Goal: Task Accomplishment & Management: Use online tool/utility

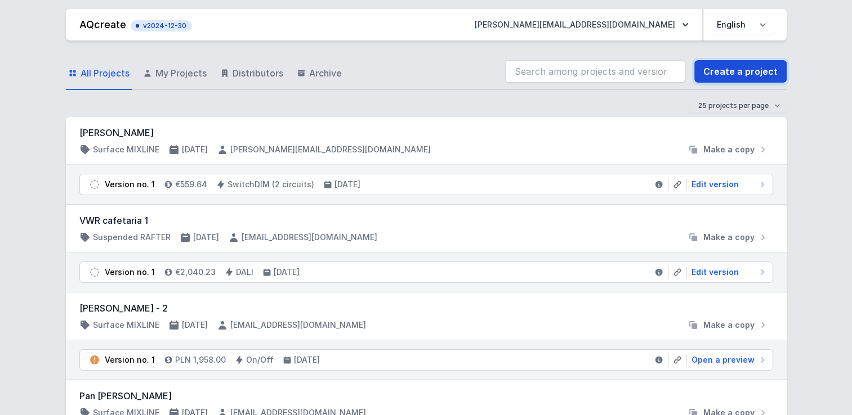
click at [744, 66] on link "Create a project" at bounding box center [740, 71] width 92 height 23
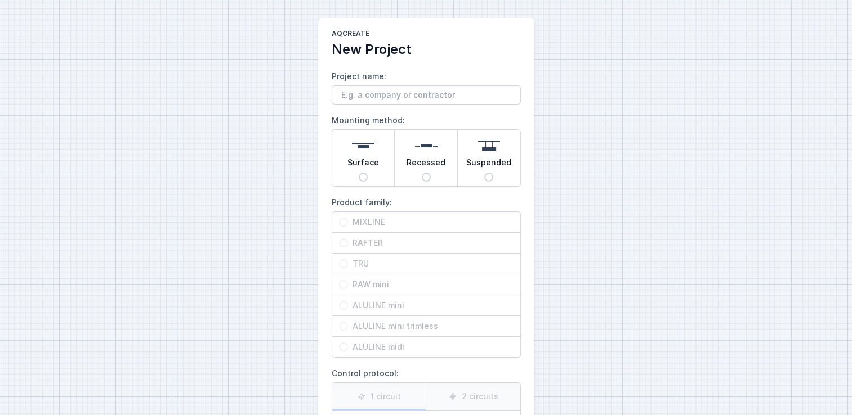
click at [370, 93] on input "Project name:" at bounding box center [426, 95] width 189 height 19
click at [389, 96] on input "Project name:" at bounding box center [426, 95] width 189 height 19
type input "test"
click at [357, 167] on span "Surface" at bounding box center [363, 165] width 32 height 16
click at [359, 173] on input "Surface" at bounding box center [363, 177] width 9 height 9
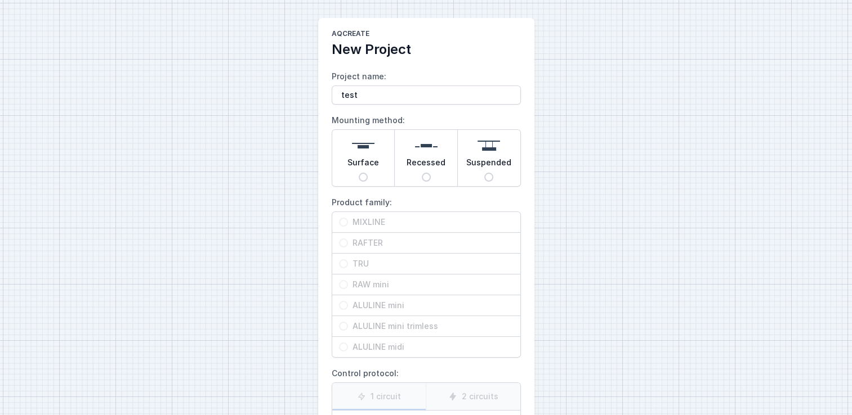
radio input "true"
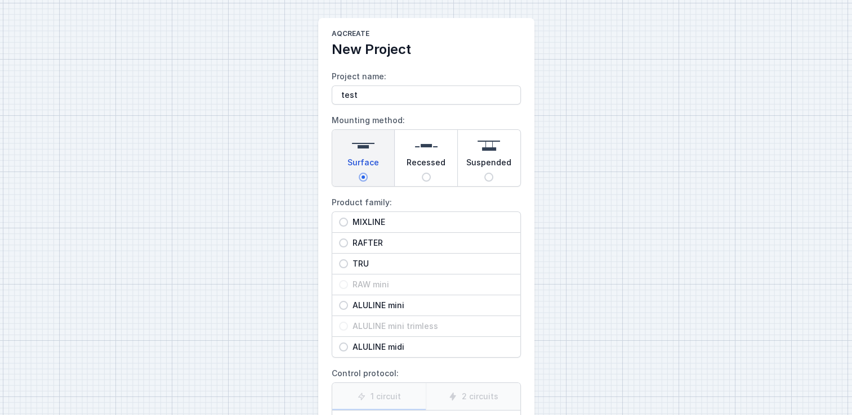
click at [421, 158] on span "Recessed" at bounding box center [425, 165] width 39 height 16
click at [422, 173] on input "Recessed" at bounding box center [426, 177] width 9 height 9
radio input "true"
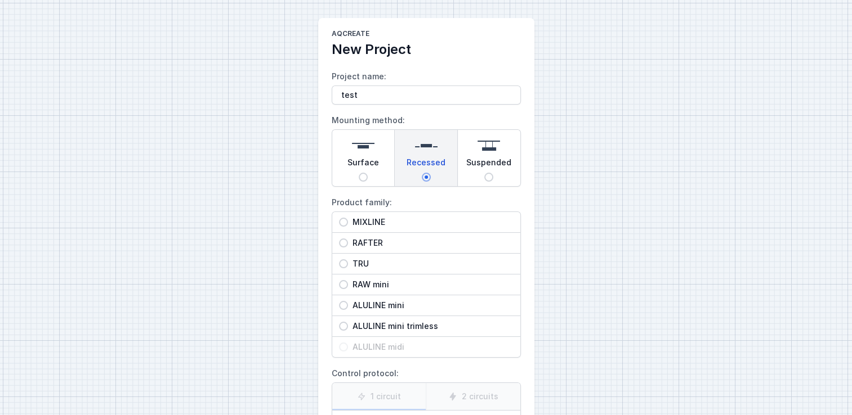
click at [483, 154] on img at bounding box center [488, 146] width 23 height 23
click at [484, 173] on input "Suspended" at bounding box center [488, 177] width 9 height 9
radio input "true"
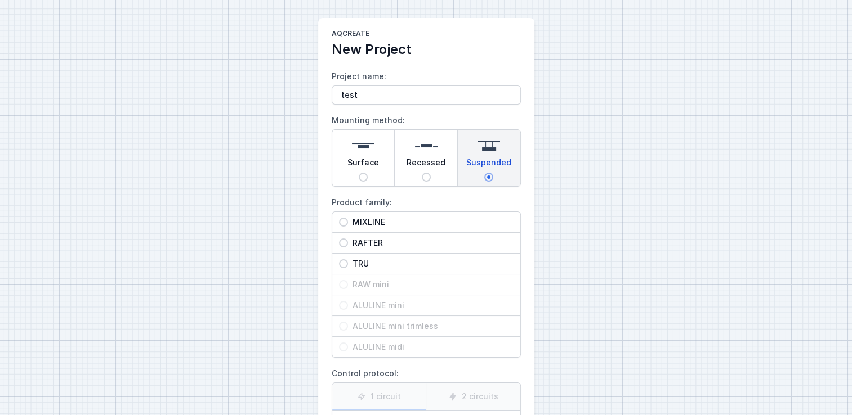
click at [359, 148] on img at bounding box center [363, 146] width 23 height 23
click at [359, 173] on input "Surface" at bounding box center [363, 177] width 9 height 9
radio input "true"
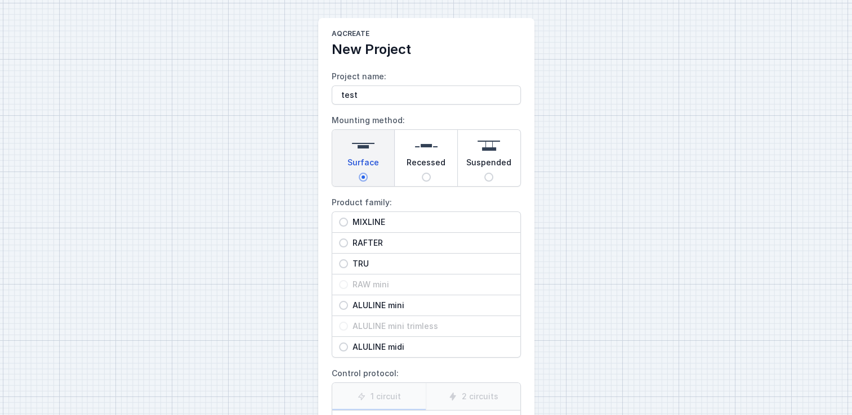
click at [343, 222] on input "MIXLINE" at bounding box center [343, 222] width 9 height 9
radio input "true"
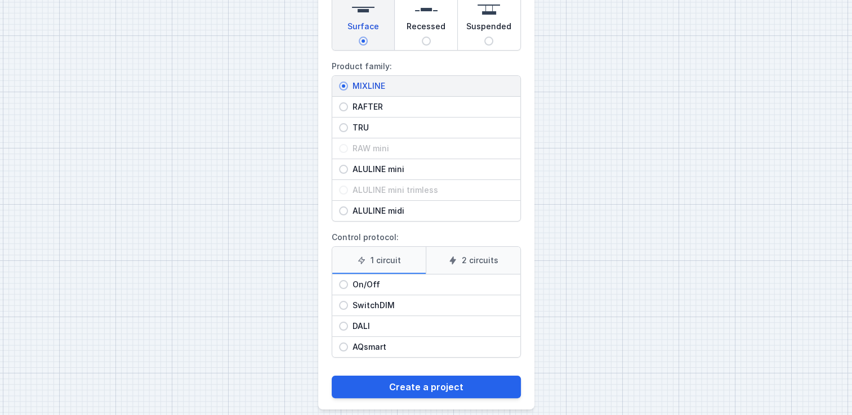
scroll to position [146, 0]
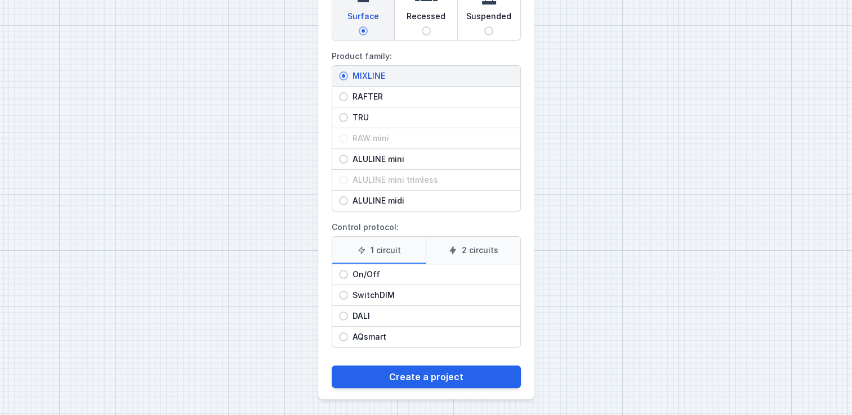
click at [340, 310] on div "DALI" at bounding box center [426, 316] width 188 height 20
click at [340, 312] on input "DALI" at bounding box center [343, 316] width 9 height 9
radio input "true"
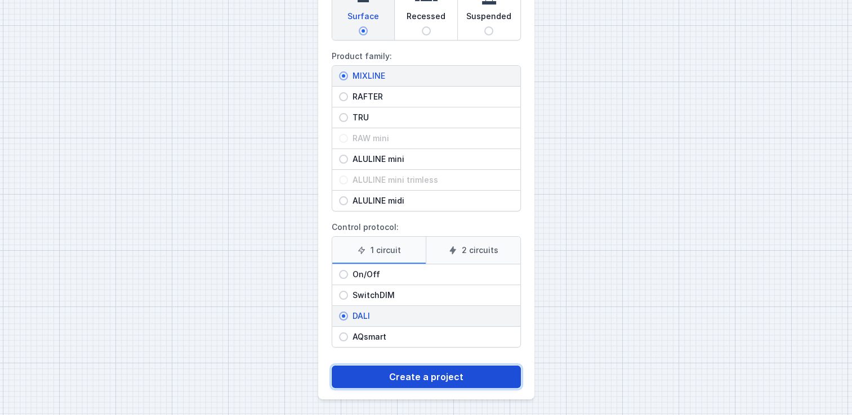
click at [423, 379] on button "Create a project" at bounding box center [426, 377] width 189 height 23
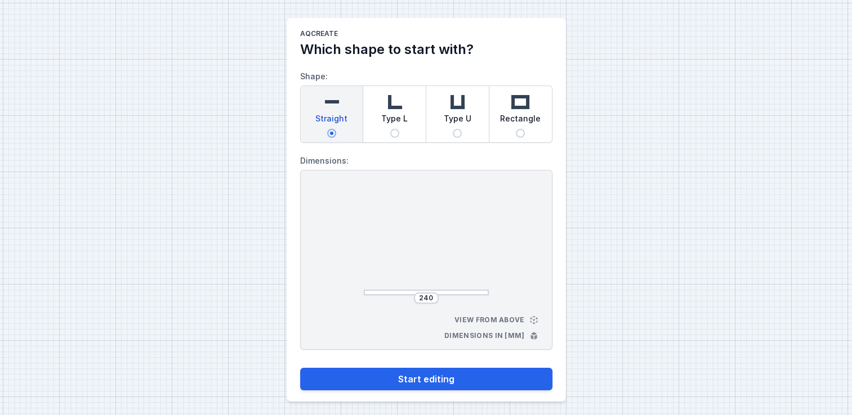
click at [391, 100] on img at bounding box center [394, 102] width 23 height 23
click at [391, 129] on input "Type L" at bounding box center [394, 133] width 9 height 9
radio input "true"
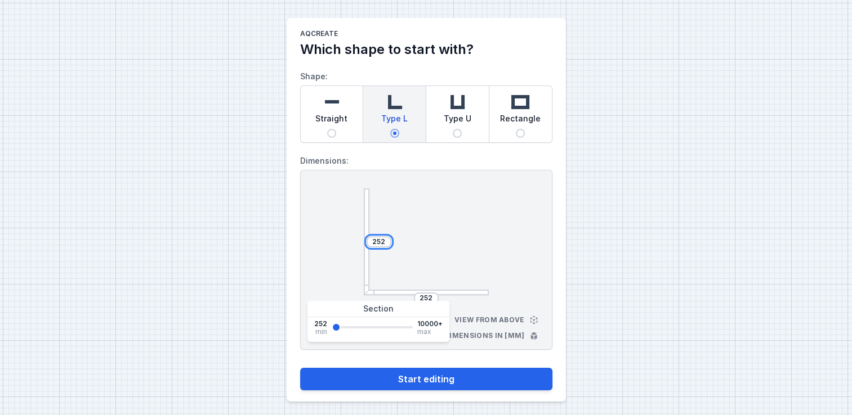
click at [383, 240] on input "252" at bounding box center [379, 242] width 18 height 9
type input "2520"
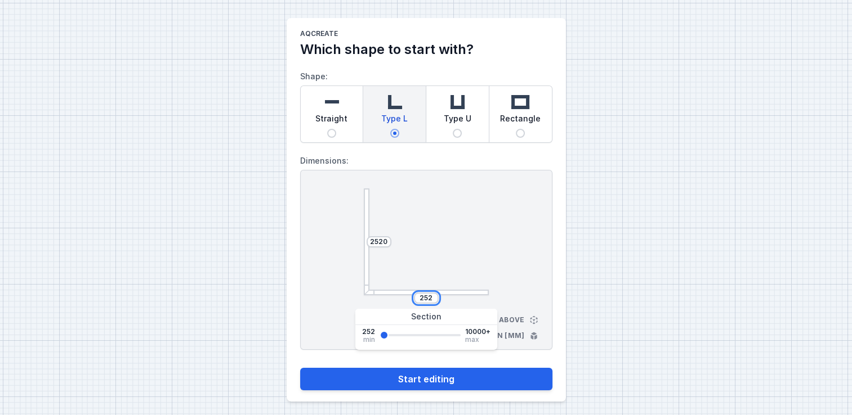
click at [434, 297] on input "252" at bounding box center [426, 298] width 18 height 9
type input "2520"
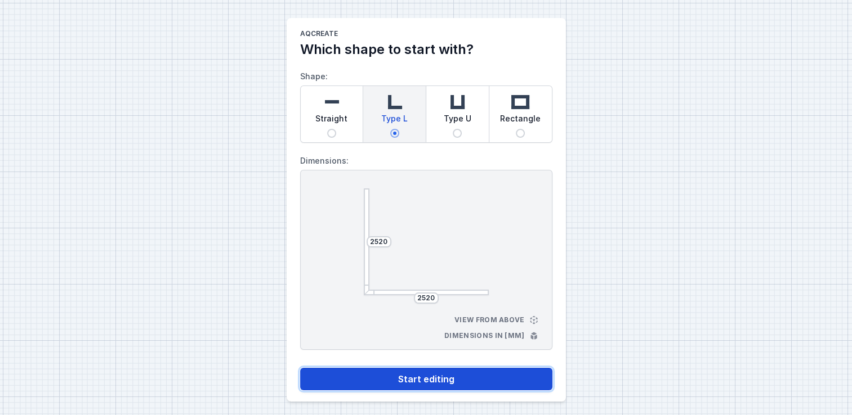
click at [347, 385] on button "Start editing" at bounding box center [426, 379] width 252 height 23
select select "4"
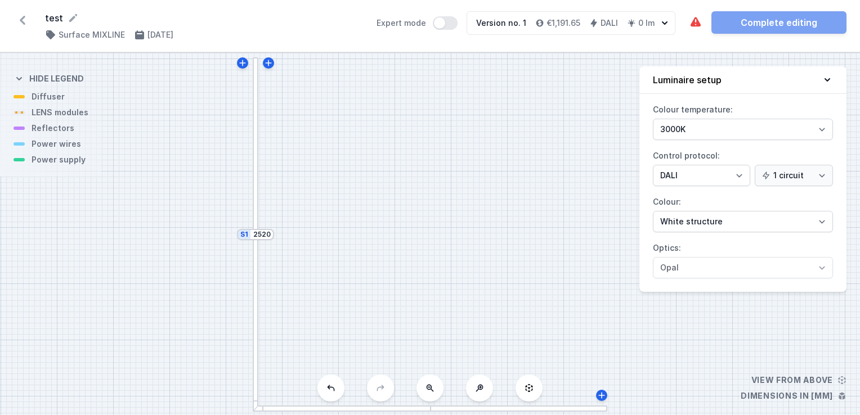
click at [254, 177] on div at bounding box center [256, 145] width 6 height 177
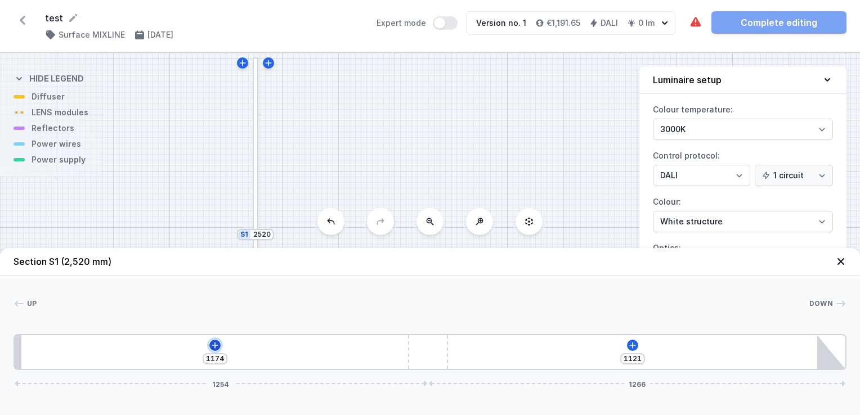
click at [217, 349] on icon at bounding box center [215, 345] width 9 height 9
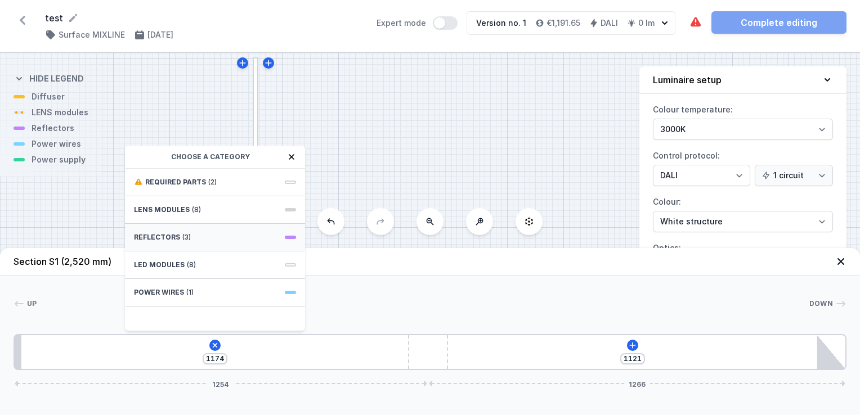
click at [176, 243] on div "Reflectors (3)" at bounding box center [215, 238] width 180 height 28
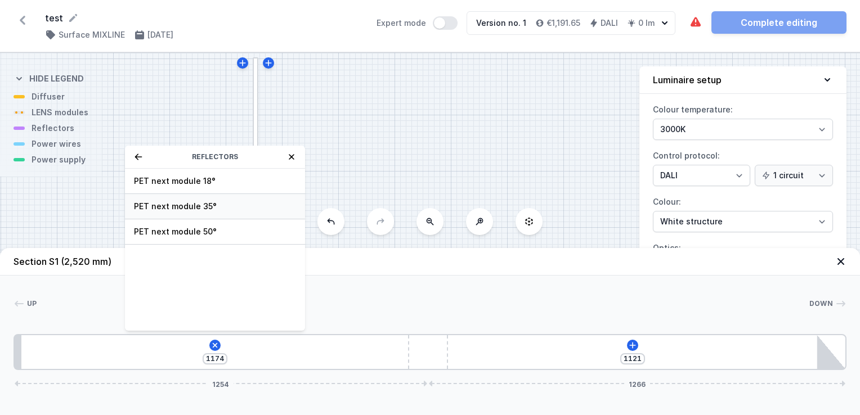
click at [171, 202] on span "PET next module 35°" at bounding box center [215, 206] width 162 height 11
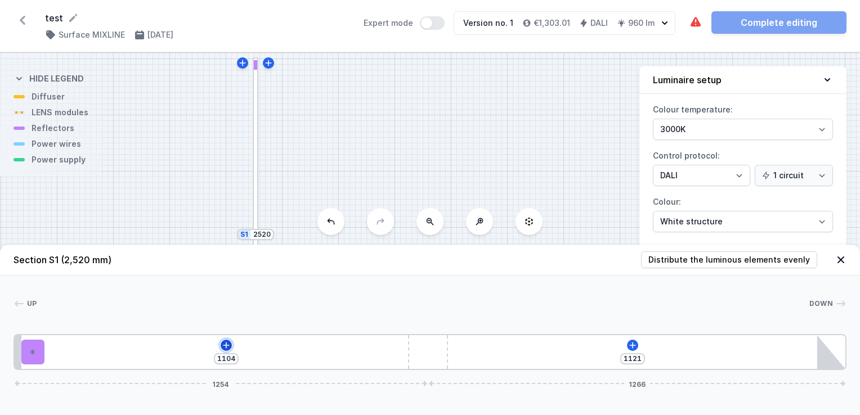
click at [227, 346] on icon at bounding box center [226, 345] width 6 height 6
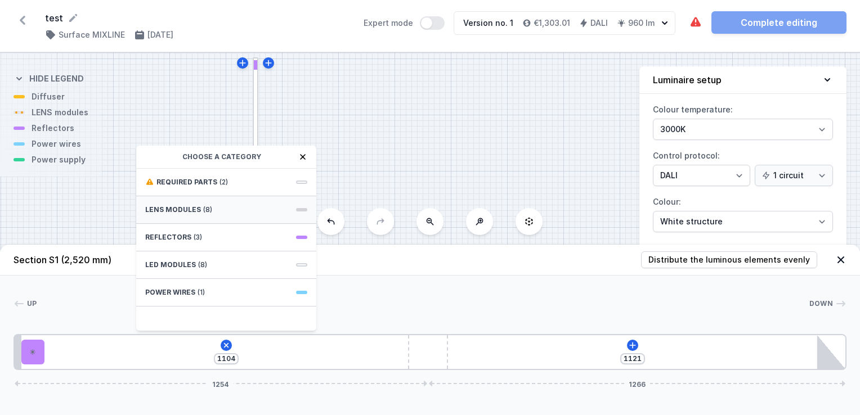
click at [171, 217] on div "LENS modules (8)" at bounding box center [226, 210] width 180 height 28
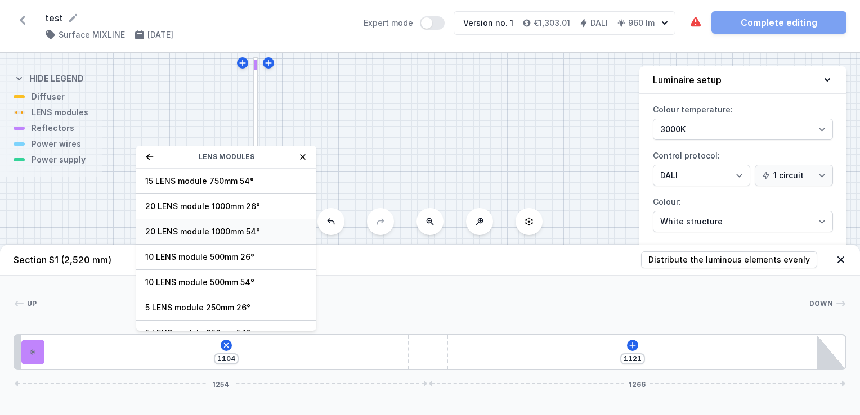
click at [207, 229] on span "20 LENS module 1000mm 54°" at bounding box center [226, 231] width 162 height 11
type input "104"
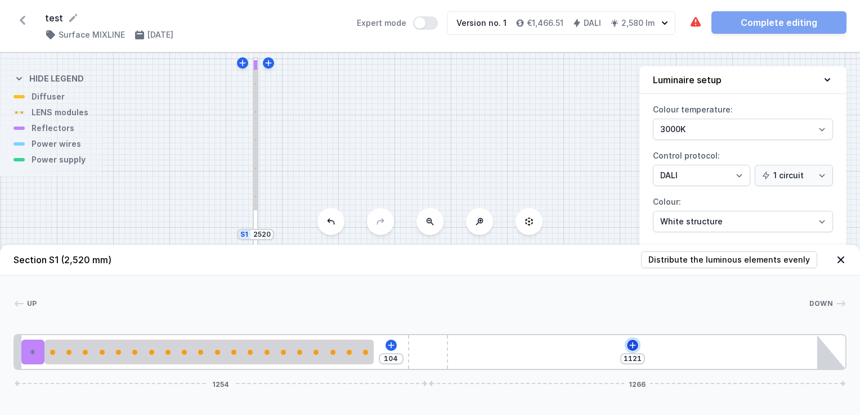
click at [629, 347] on icon at bounding box center [632, 345] width 9 height 9
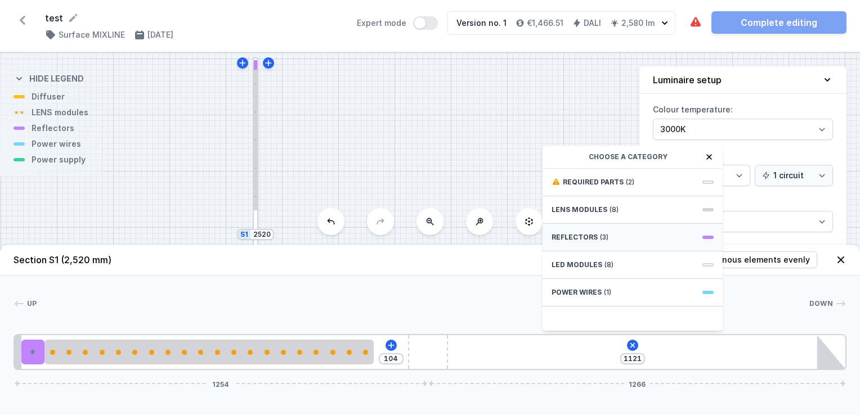
click at [601, 235] on span "(3)" at bounding box center [604, 237] width 8 height 9
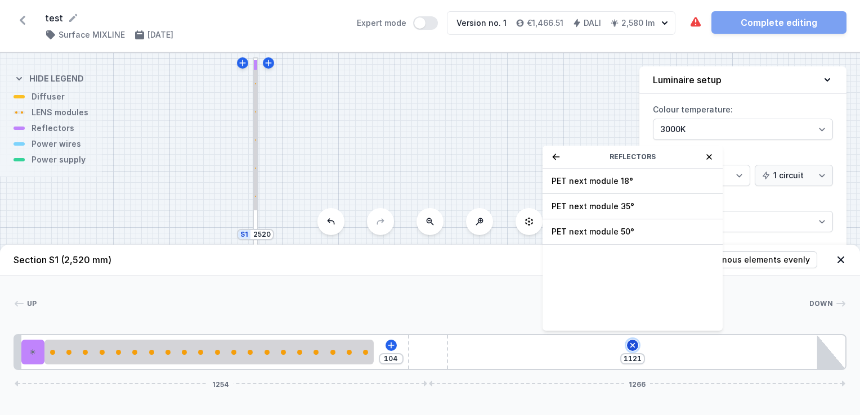
click at [631, 350] on icon at bounding box center [633, 345] width 13 height 13
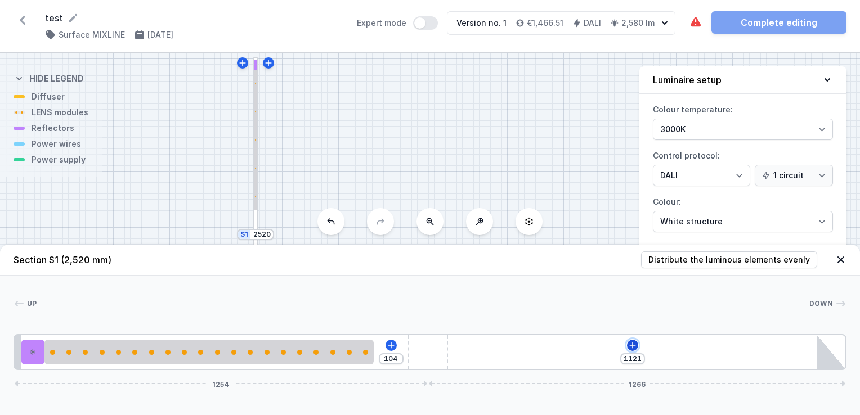
click at [631, 350] on icon at bounding box center [632, 345] width 9 height 9
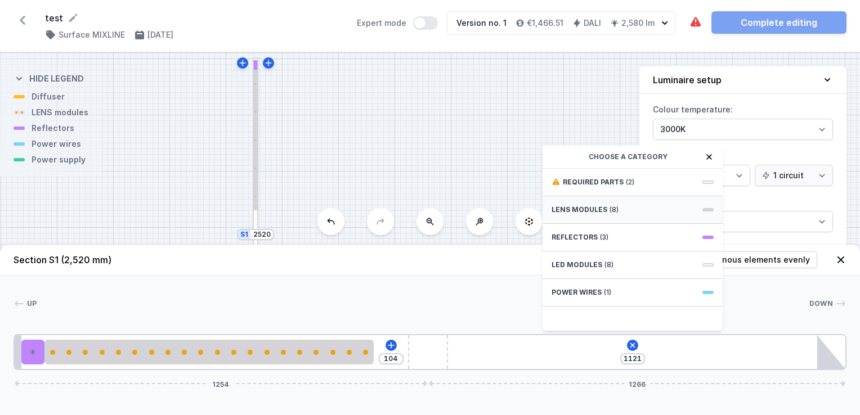
click at [609, 204] on div "LENS modules (8)" at bounding box center [633, 210] width 180 height 28
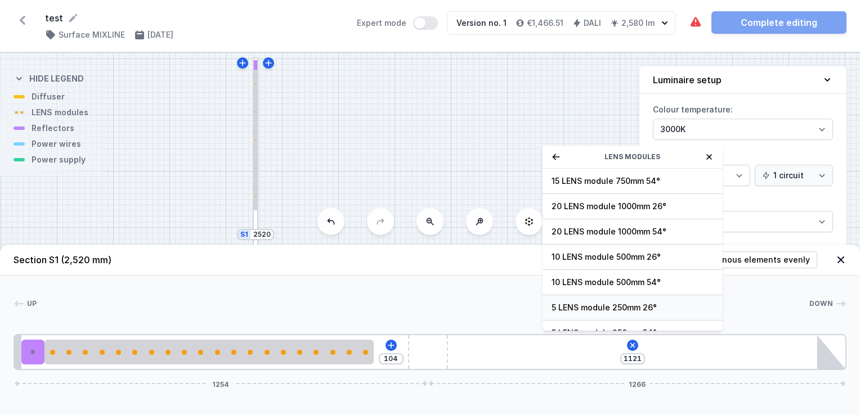
click at [580, 304] on span "5 LENS module 250mm 26°" at bounding box center [633, 307] width 162 height 11
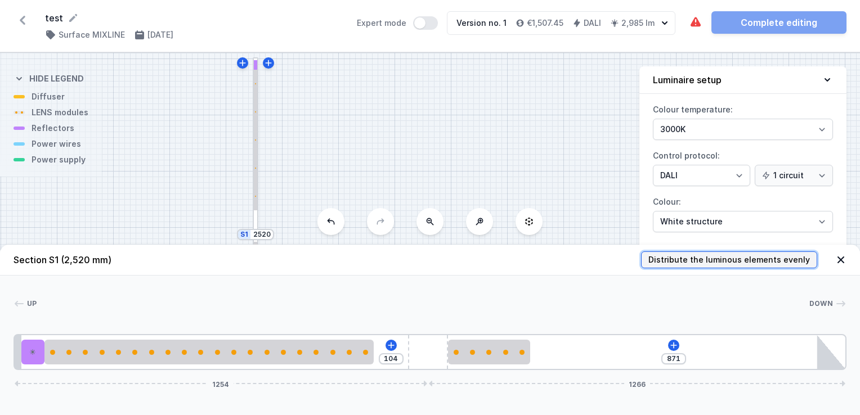
click at [720, 259] on span "Distribute the luminous elements evenly" at bounding box center [730, 259] width 162 height 11
type input "215"
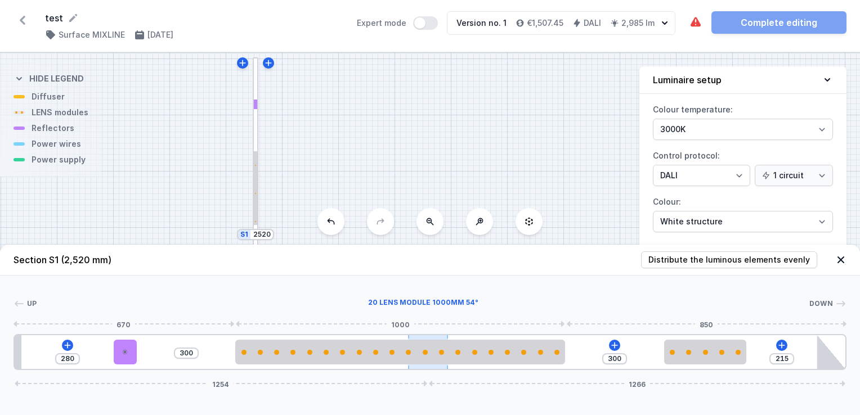
type input "174"
type input "656"
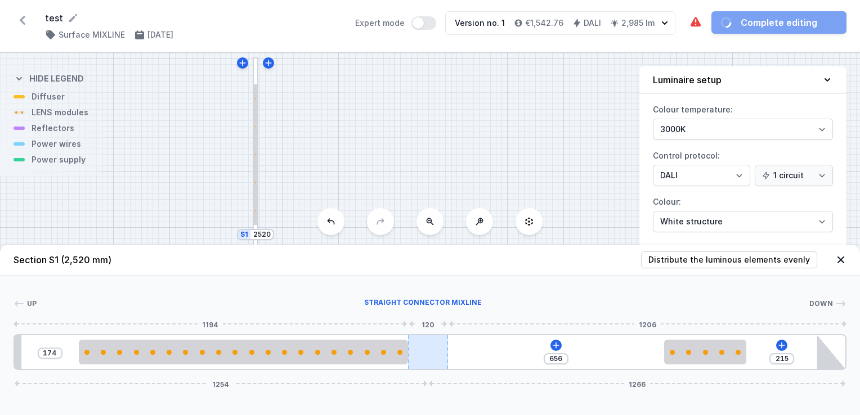
drag, startPoint x: 440, startPoint y: 341, endPoint x: 435, endPoint y: 357, distance: 17.8
click at [435, 357] on div at bounding box center [427, 353] width 39 height 34
type input "225"
type input "656"
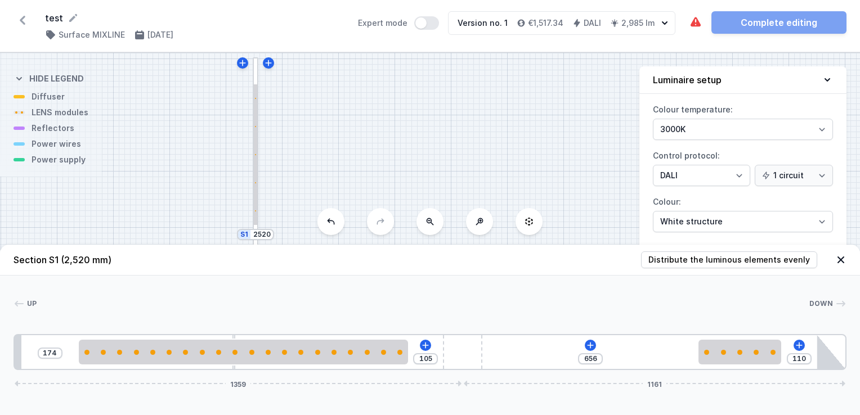
type input "102"
type input "113"
type input "95"
type input "120"
type input "92"
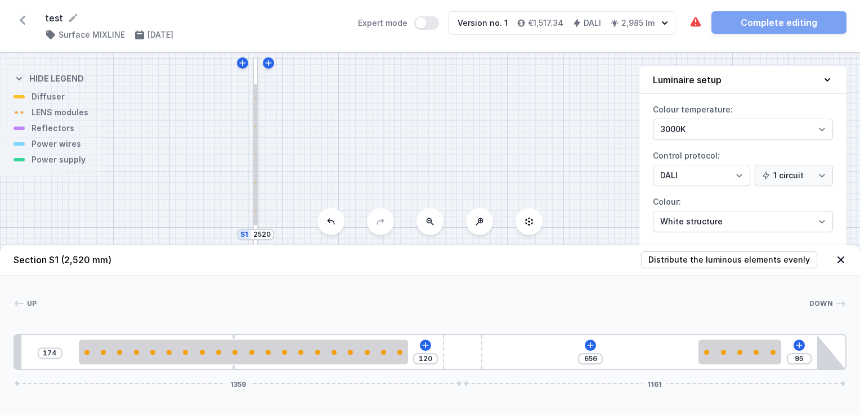
type input "123"
type input "89"
type input "126"
type input "85"
type input "130"
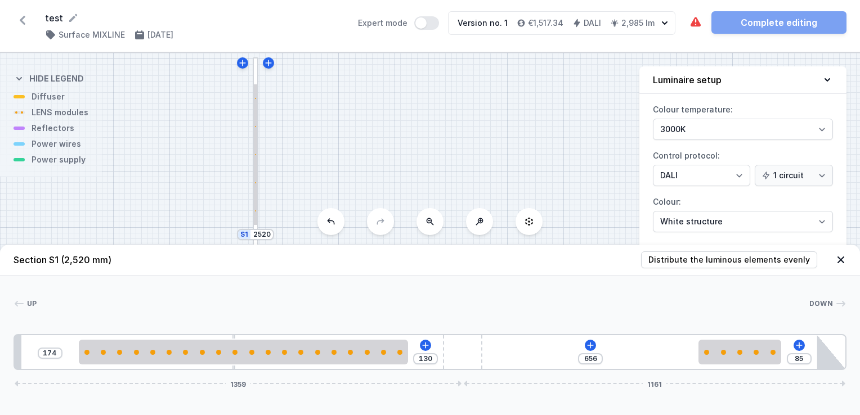
type input "82"
type input "133"
type input "80"
type input "135"
type input "79"
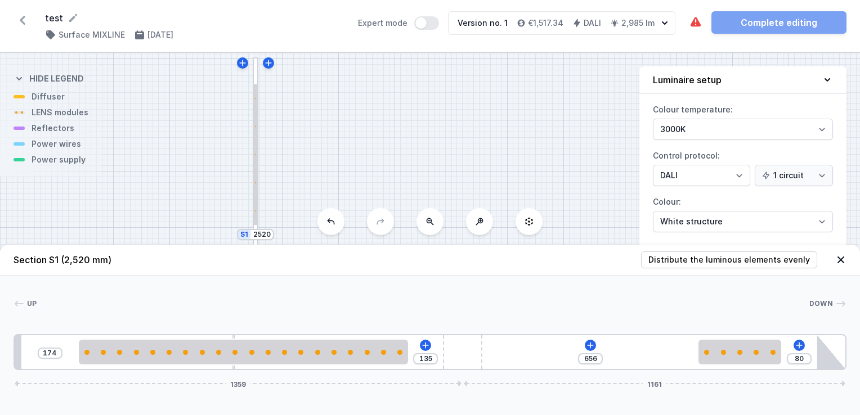
type input "136"
type input "77"
type input "138"
type input "74"
type input "141"
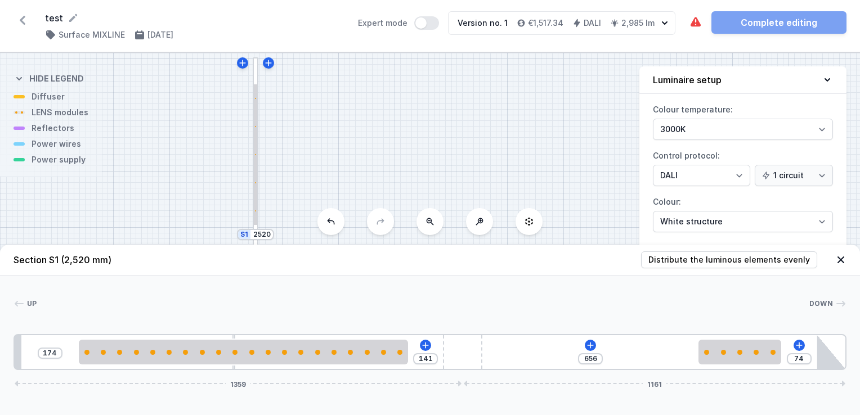
type input "72"
type input "143"
type input "69"
type input "146"
type input "65"
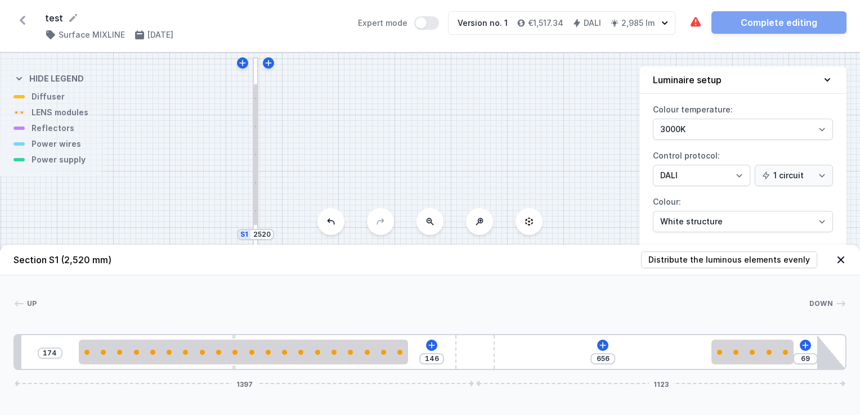
type input "150"
type input "62"
type input "153"
type input "67"
type input "148"
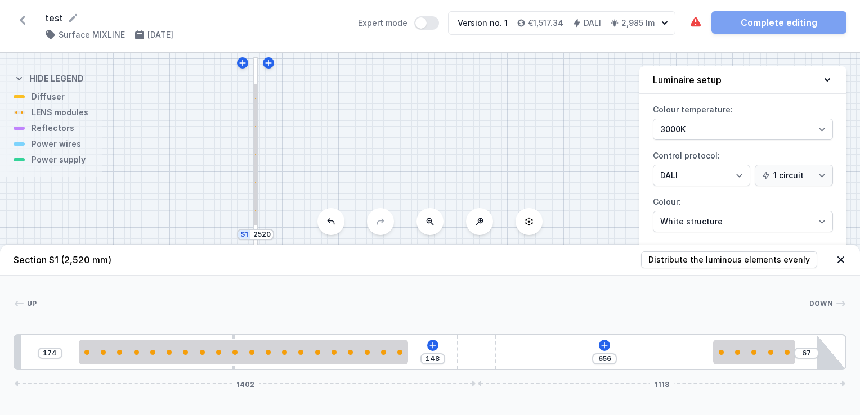
drag, startPoint x: 435, startPoint y: 357, endPoint x: 514, endPoint y: 373, distance: 80.8
click at [514, 373] on div "Section S1 (2,520 mm) Distribute the luminous elements evenly Up Down 1 2 3 4 5…" at bounding box center [430, 330] width 860 height 171
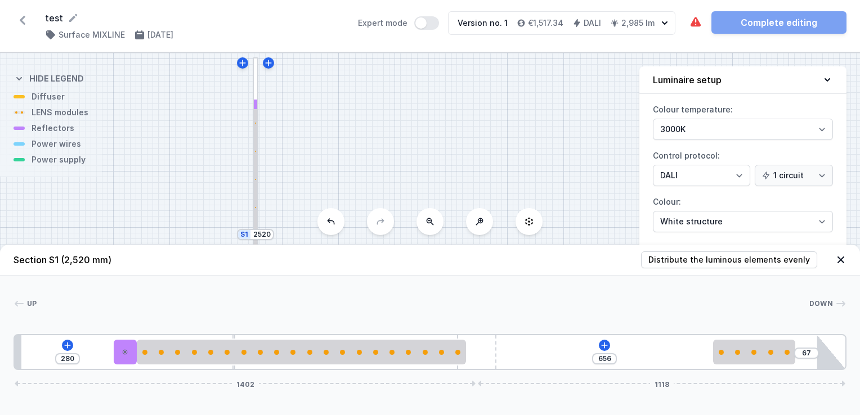
drag, startPoint x: 378, startPoint y: 351, endPoint x: 437, endPoint y: 374, distance: 62.7
click at [437, 374] on div "Section S1 (2,520 mm) Distribute the luminous elements evenly Up Down 1 2 3 4 5…" at bounding box center [430, 330] width 860 height 171
type input "228"
drag, startPoint x: 128, startPoint y: 352, endPoint x: 106, endPoint y: 352, distance: 22.0
click at [106, 352] on icon at bounding box center [108, 352] width 7 height 7
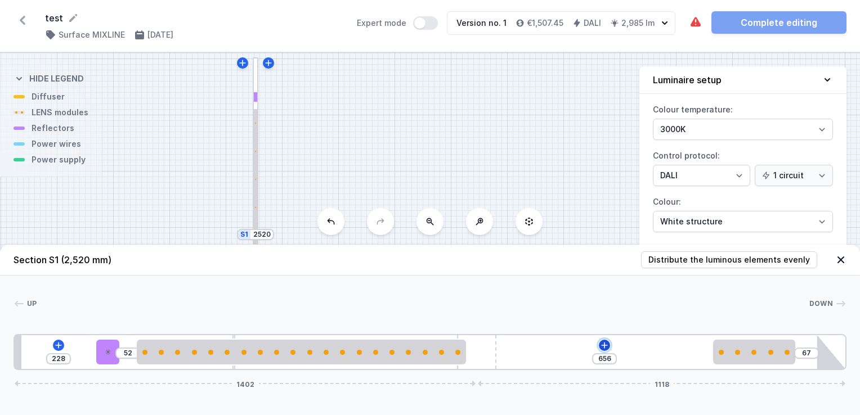
click at [606, 341] on button at bounding box center [604, 345] width 11 height 11
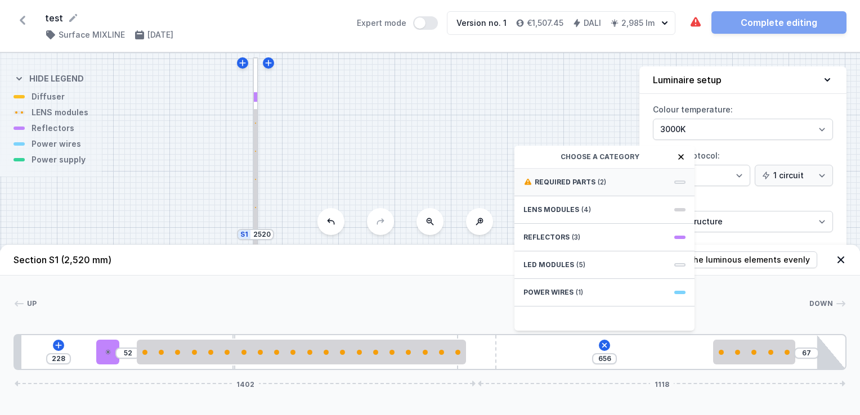
click at [579, 186] on span "Required parts" at bounding box center [565, 182] width 61 height 9
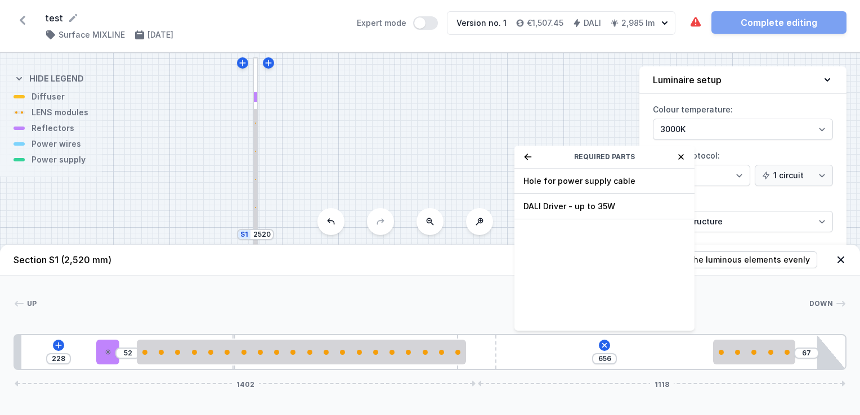
click at [579, 186] on span "Hole for power supply cable" at bounding box center [605, 181] width 162 height 11
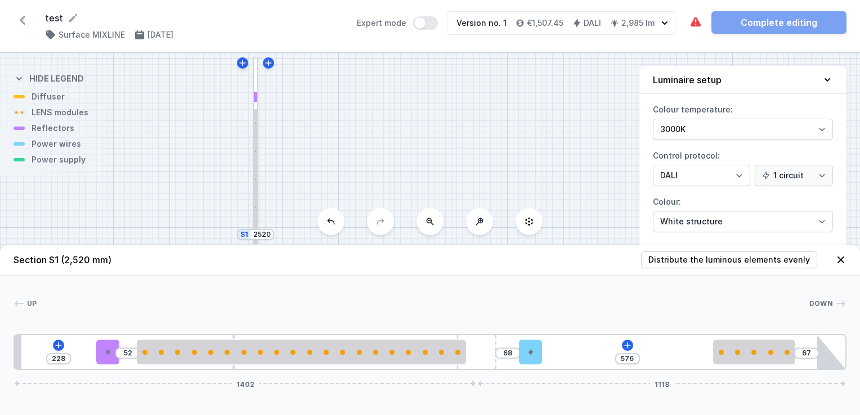
type input "518"
type input "68"
type input "444"
type input "142"
type input "379"
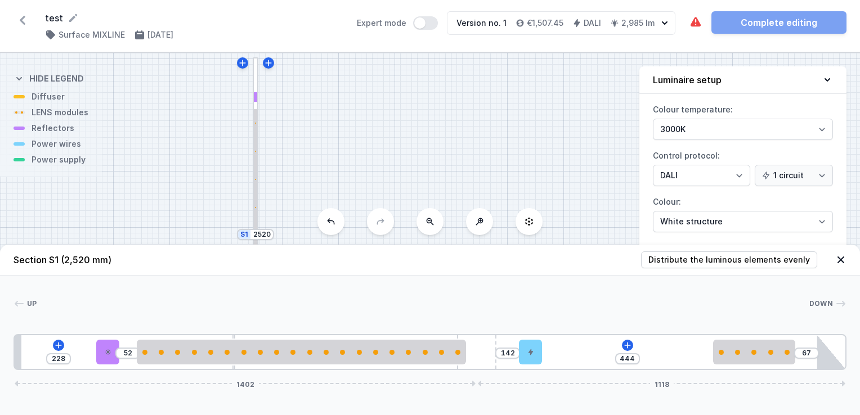
type input "207"
type input "343"
type input "243"
type input "309"
type input "277"
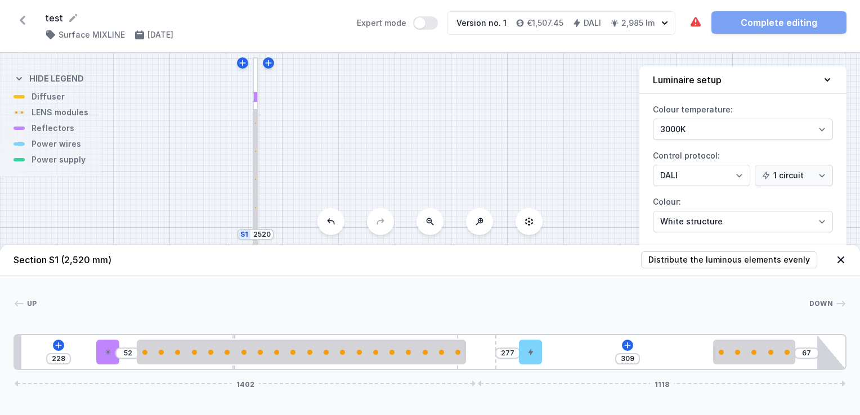
type input "274"
type input "312"
type input "258"
type input "328"
type input "251"
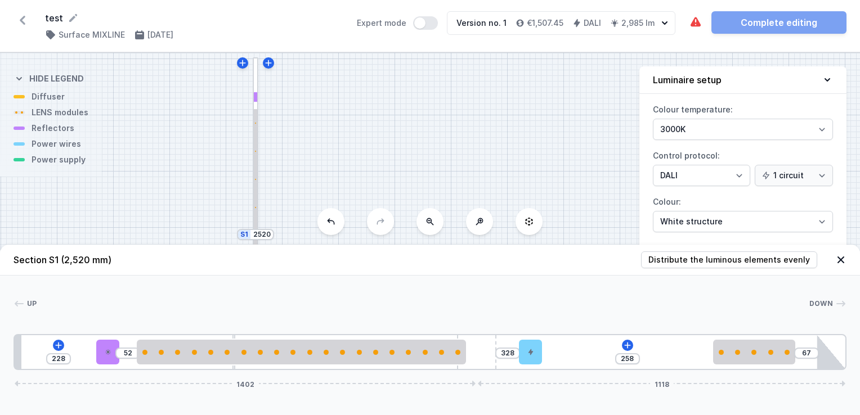
type input "335"
type input "243"
type input "343"
type input "239"
type input "347"
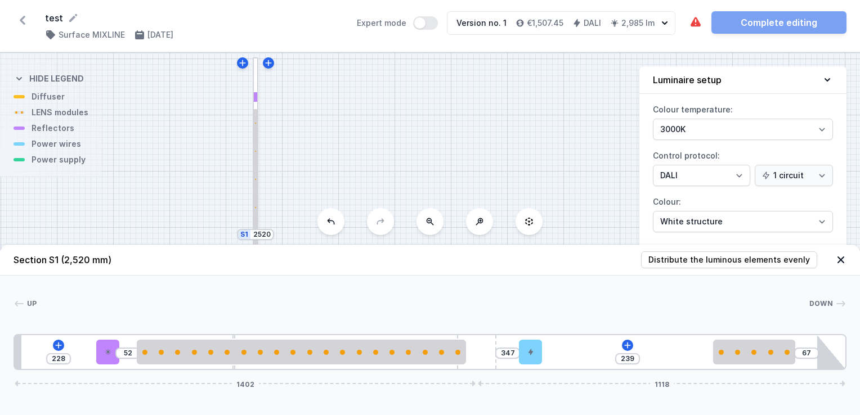
type input "238"
type input "348"
type input "229"
type input "357"
type input "226"
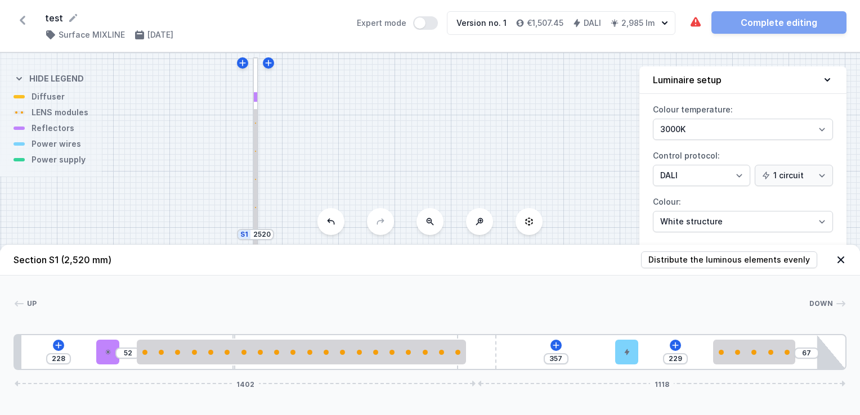
type input "360"
type input "218"
type input "368"
type input "206"
type input "380"
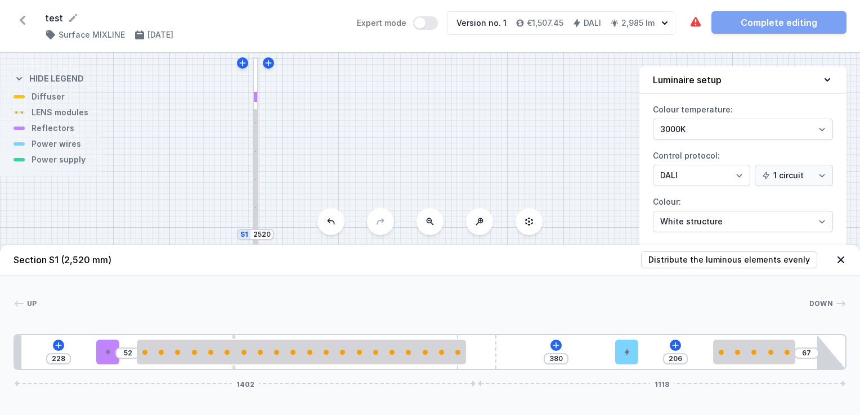
type input "183"
type input "403"
type input "159"
type input "427"
type input "131"
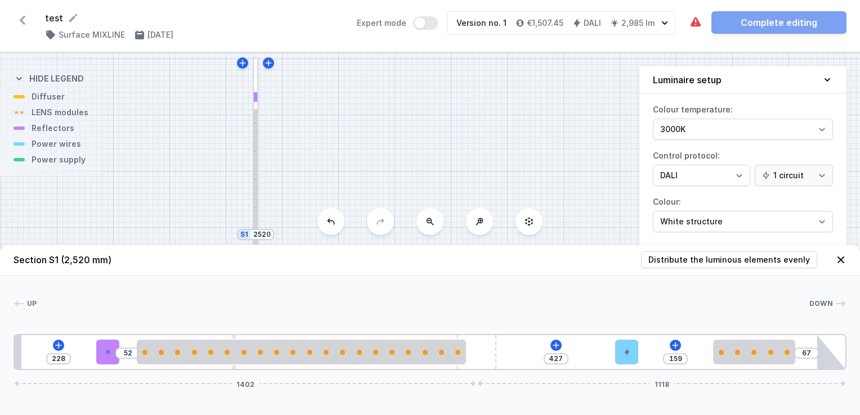
type input "455"
type input "118"
type input "468"
type input "106"
type input "480"
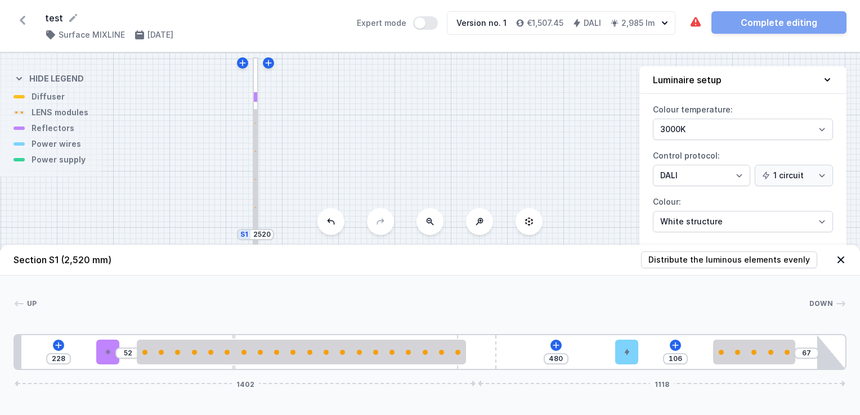
type input "93"
type input "493"
type input "86"
type input "500"
type input "83"
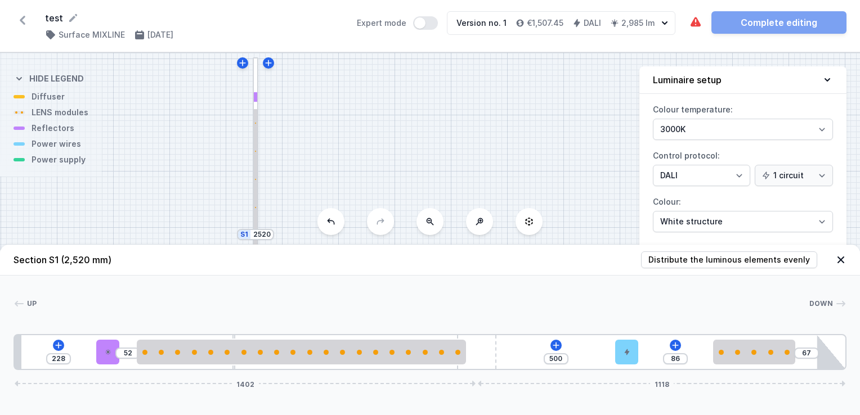
type input "503"
type input "73"
type input "513"
type input "69"
type input "517"
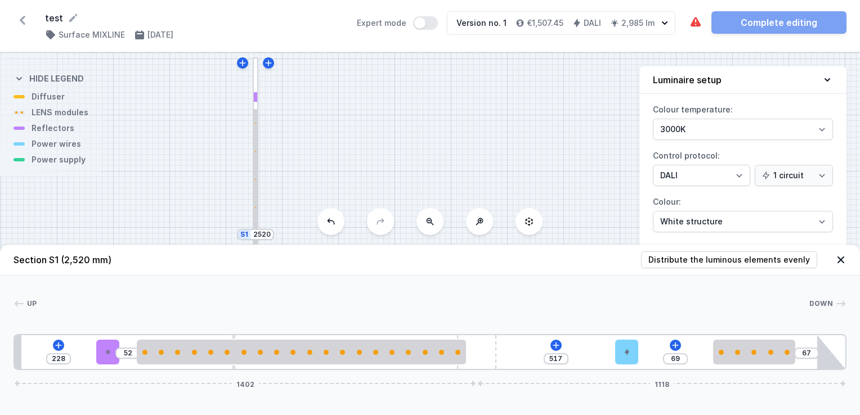
type input "64"
type input "522"
type input "63"
type input "523"
type input "61"
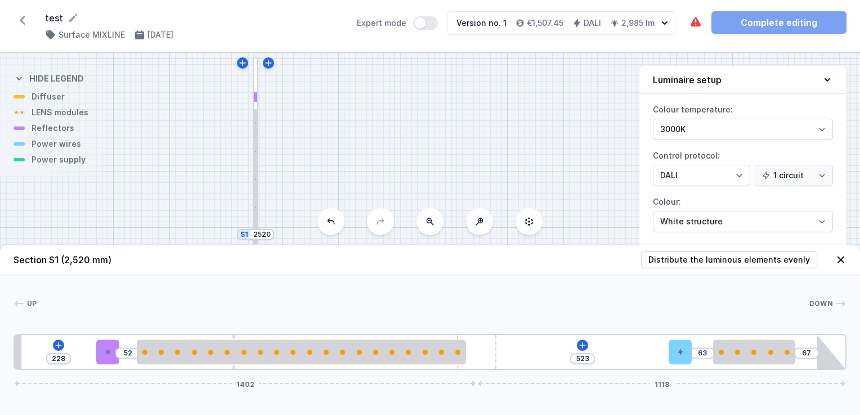
type input "525"
type input "58"
type input "528"
type input "56"
type input "530"
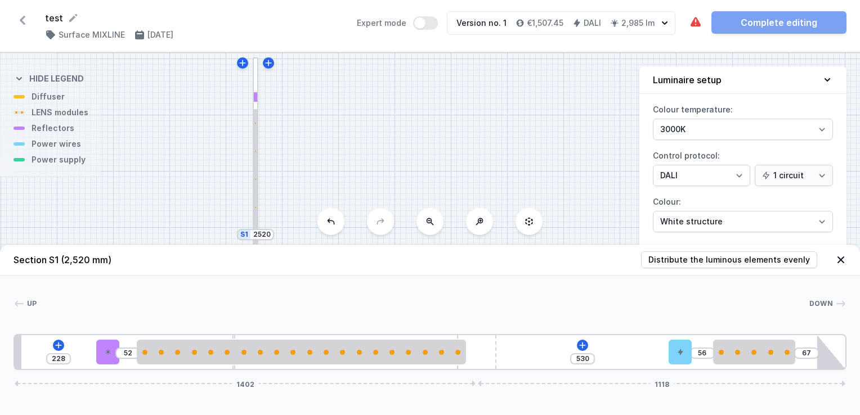
type input "58"
type input "528"
type input "63"
type input "523"
type input "68"
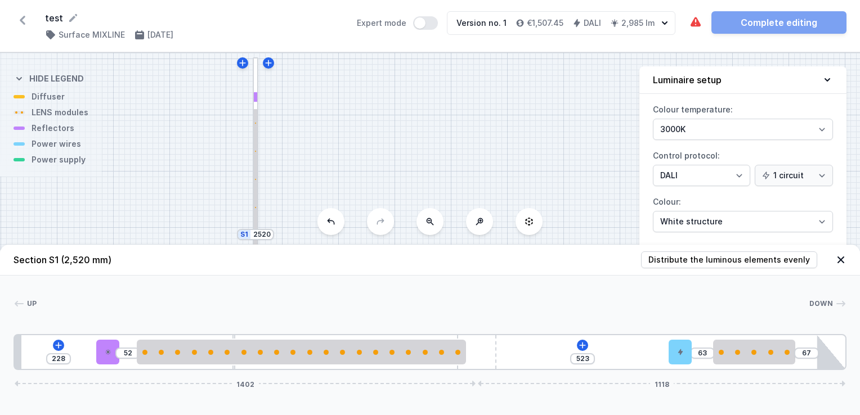
type input "518"
type input "73"
type input "513"
type input "86"
type input "500"
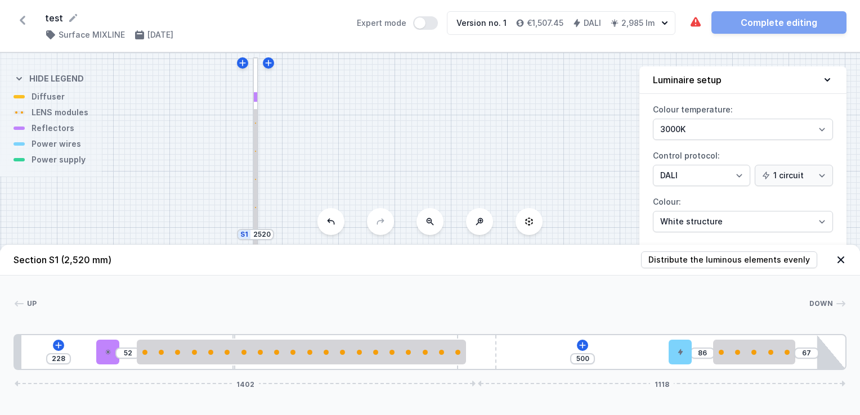
type input "103"
type input "483"
type input "459"
type input "127"
type input "461"
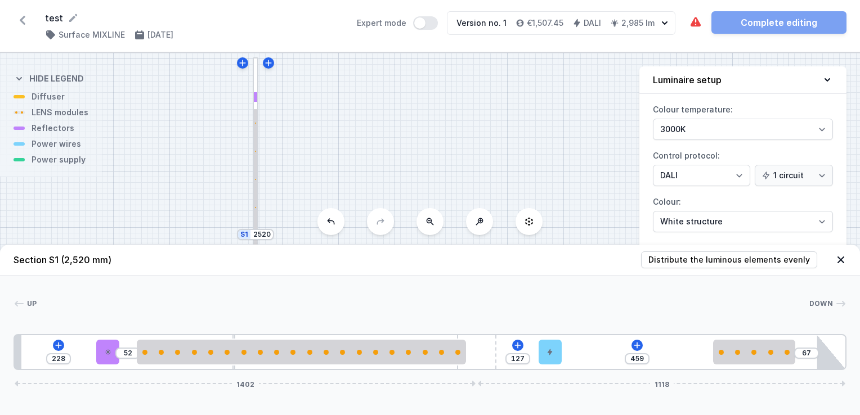
type input "125"
type input "463"
type input "123"
type input "464"
type input "122"
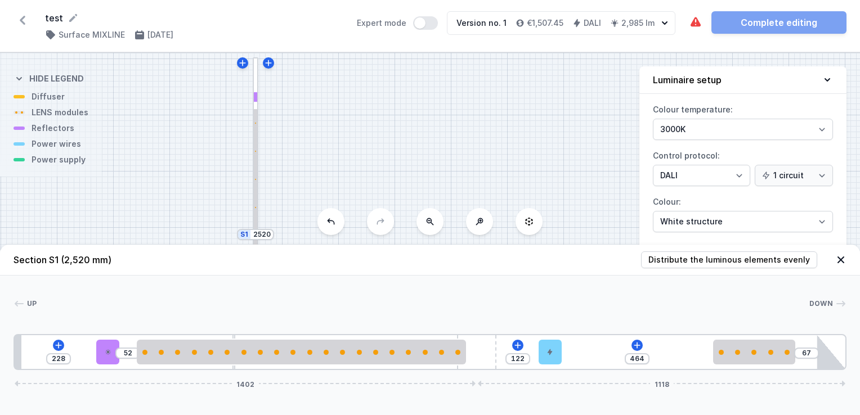
type input "473"
type input "113"
type input "476"
type input "110"
type input "478"
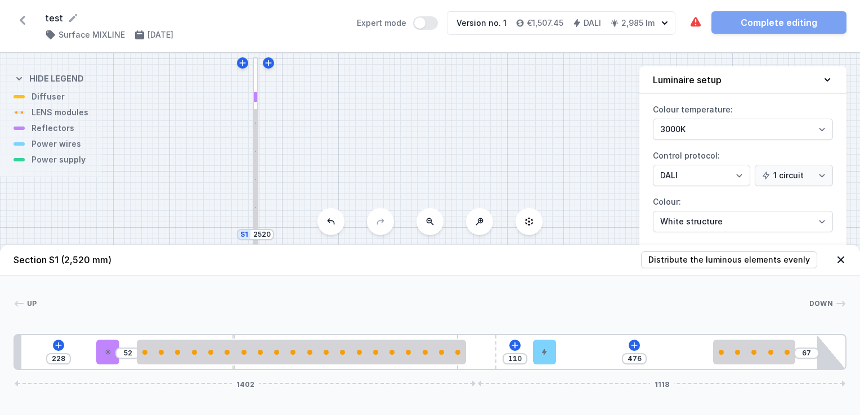
type input "108"
type input "479"
type input "107"
type input "481"
type input "105"
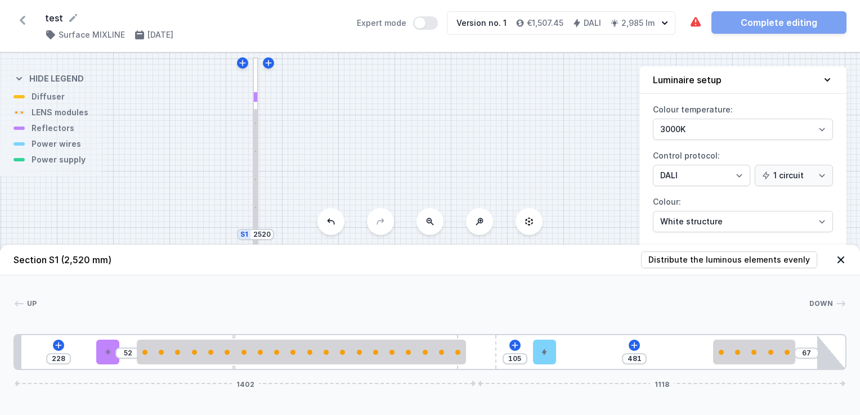
type input "483"
type input "103"
type input "484"
type input "102"
type input "486"
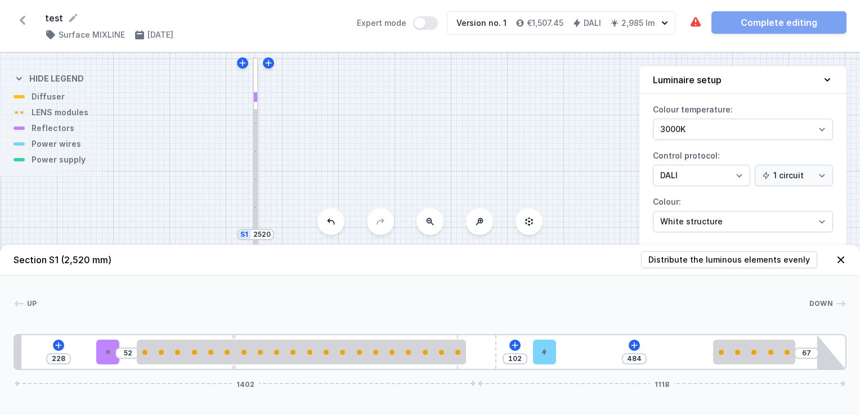
type input "100"
type input "489"
type input "97"
type input "491"
type input "95"
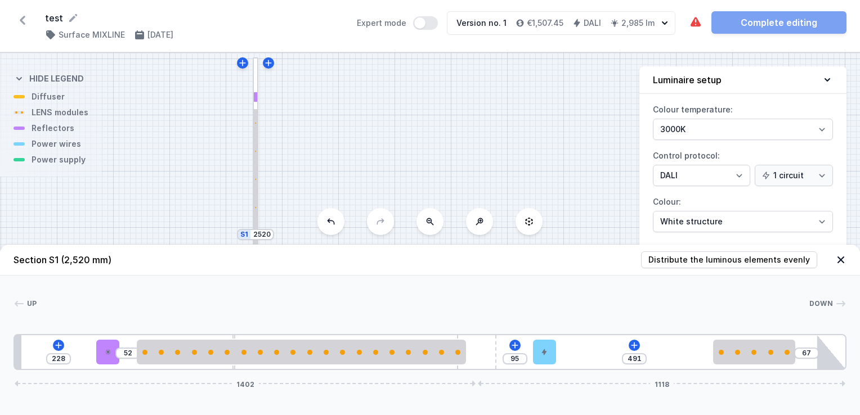
type input "486"
type input "100"
type input "476"
type input "110"
type input "469"
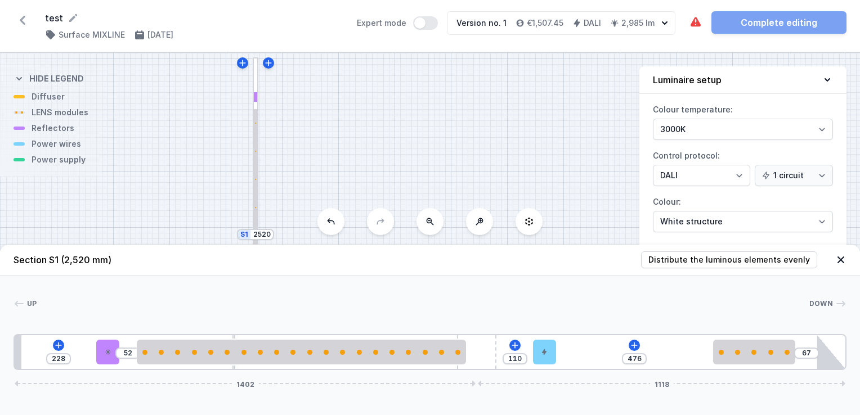
type input "117"
type input "453"
type input "133"
type input "438"
type input "148"
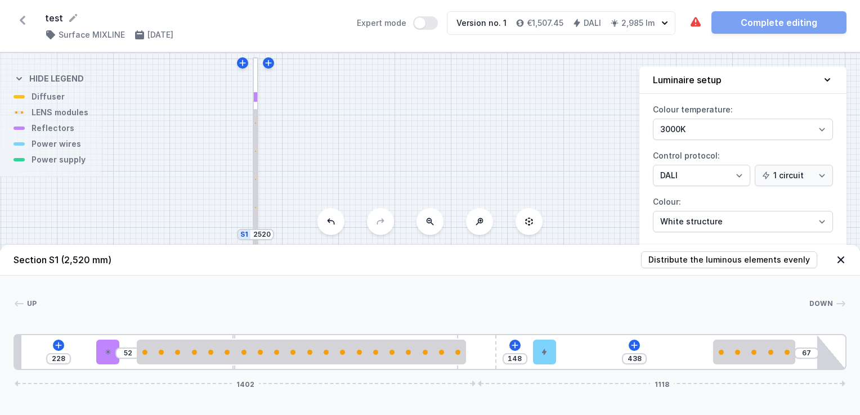
type input "416"
type input "170"
type input "374"
type input "212"
type input "341"
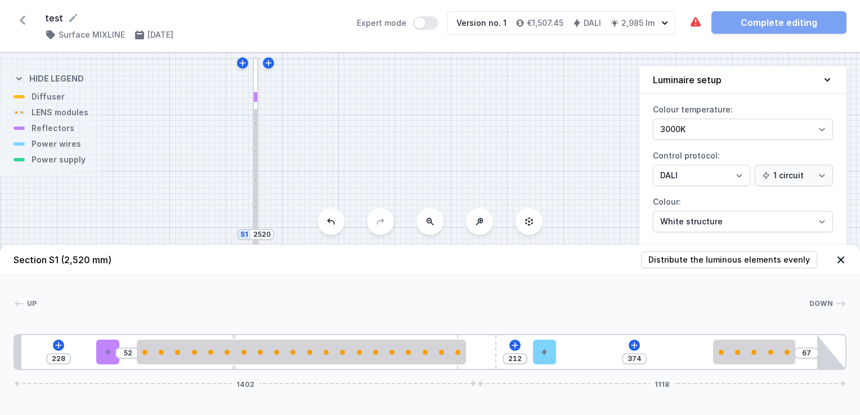
type input "245"
type input "289"
type input "297"
type input "258"
type input "328"
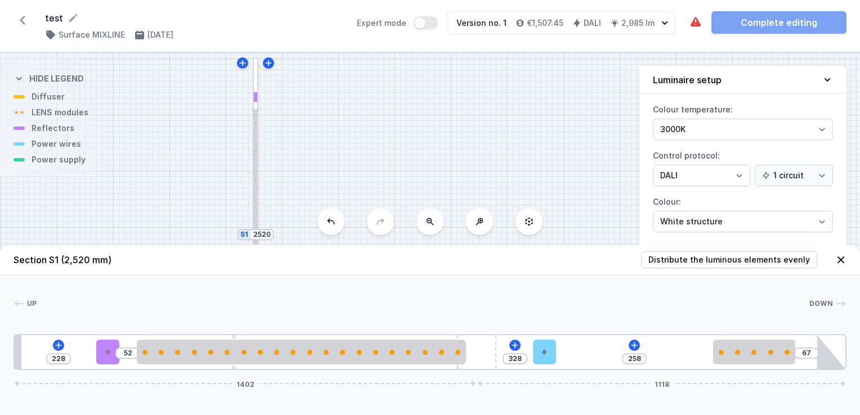
type input "233"
type input "353"
type input "199"
type input "387"
type input "179"
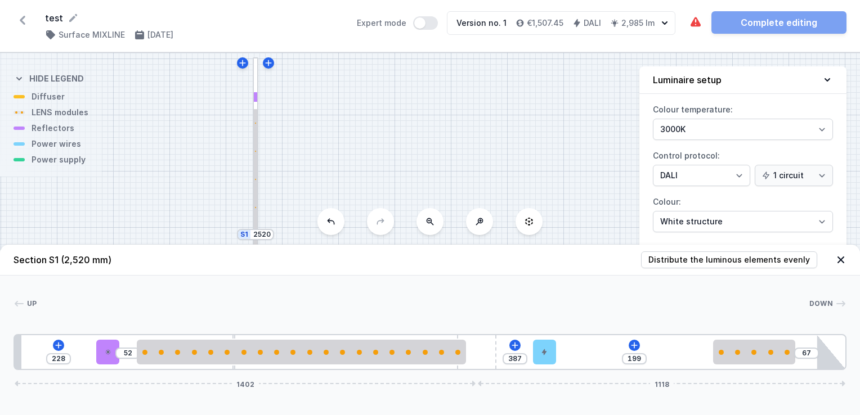
type input "407"
type input "158"
type input "428"
type input "136"
type input "450"
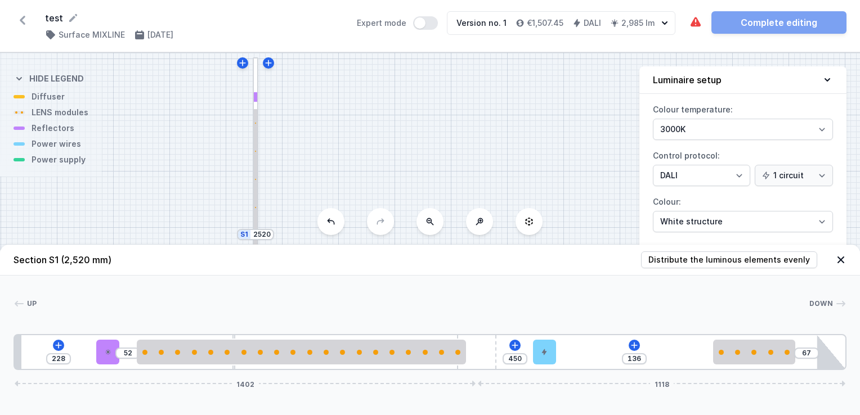
type input "121"
type input "465"
type input "111"
type input "475"
type input "109"
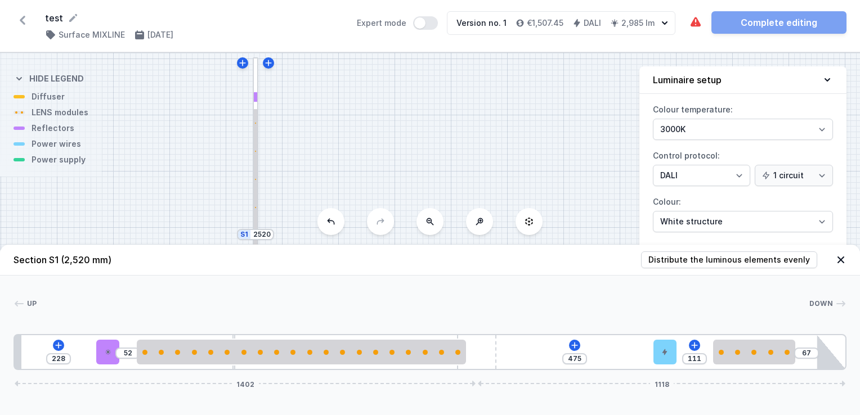
type input "477"
type input "108"
type input "478"
type input "104"
type input "482"
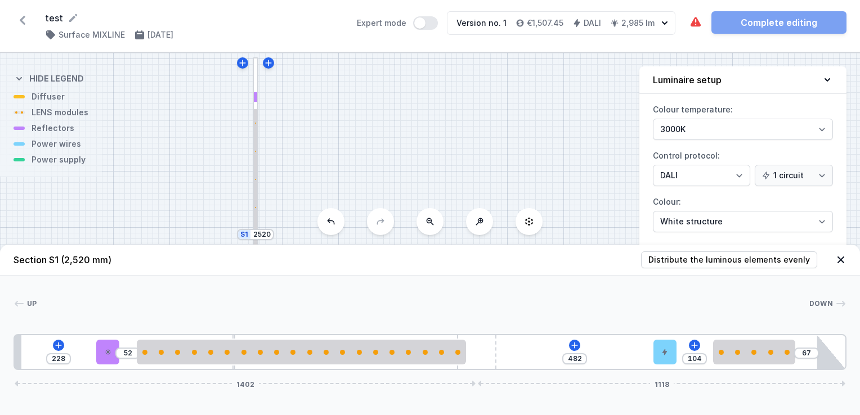
type input "106"
type input "480"
type input "111"
type input "475"
type input "116"
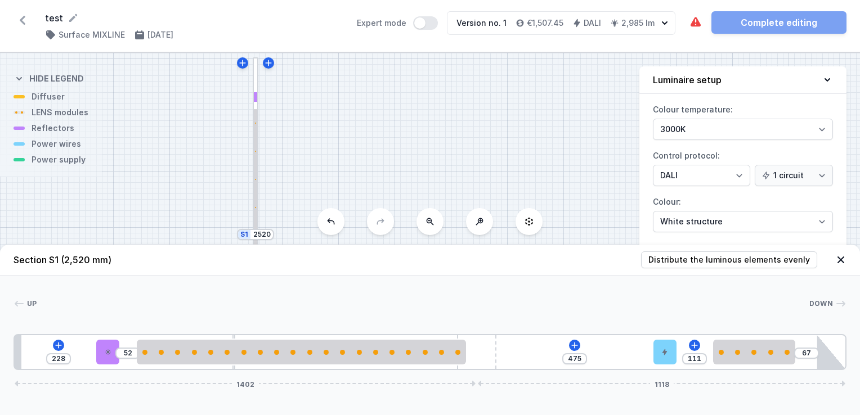
type input "470"
type input "129"
type input "457"
type input "143"
type input "443"
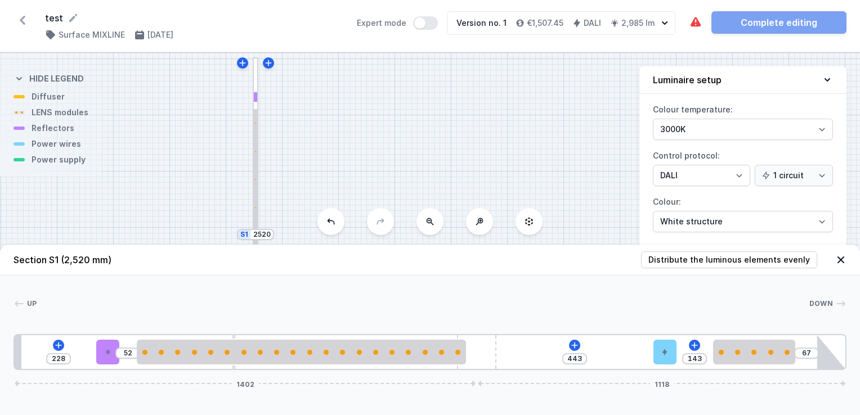
type input "401"
type input "185"
drag, startPoint x: 514, startPoint y: 350, endPoint x: 549, endPoint y: 361, distance: 36.5
click at [549, 361] on div "228 52 80 506 67 1402 1118" at bounding box center [430, 352] width 833 height 36
click at [632, 345] on icon at bounding box center [629, 345] width 9 height 9
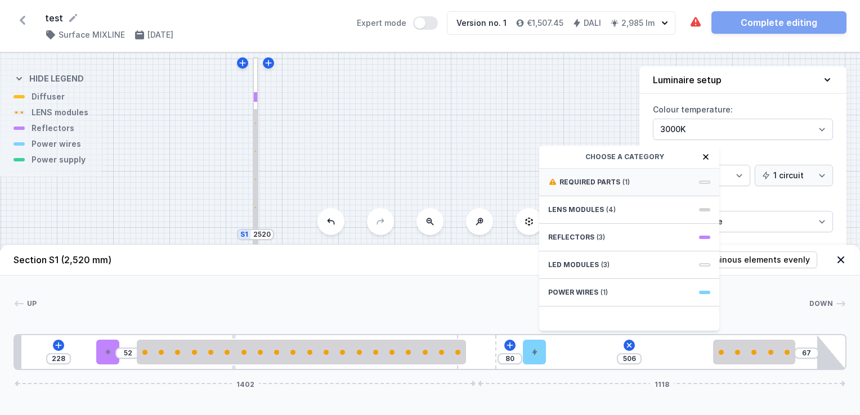
click at [608, 184] on span "Required parts" at bounding box center [590, 182] width 61 height 9
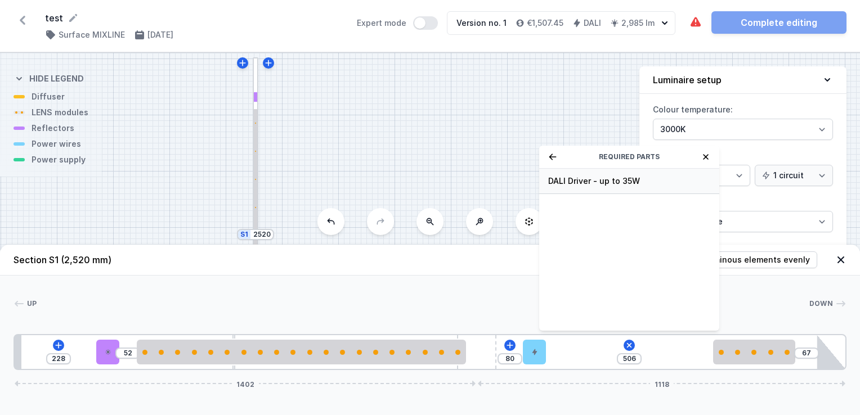
click at [603, 182] on span "DALI Driver - up to 35W" at bounding box center [629, 181] width 162 height 11
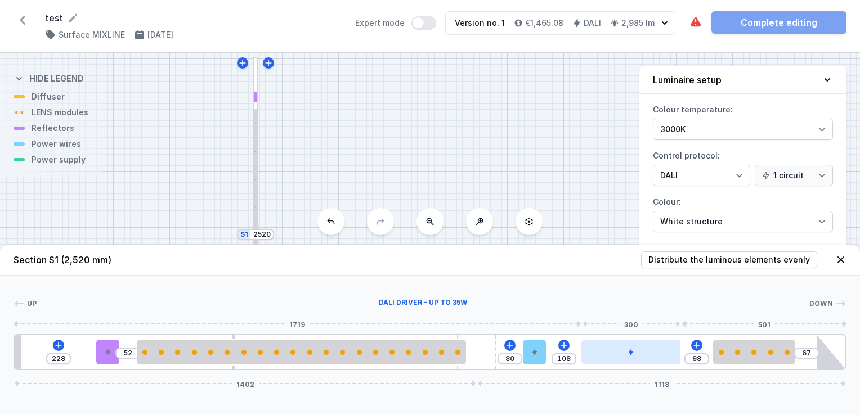
drag, startPoint x: 579, startPoint y: 354, endPoint x: 628, endPoint y: 353, distance: 49.0
click at [628, 353] on div at bounding box center [631, 352] width 99 height 25
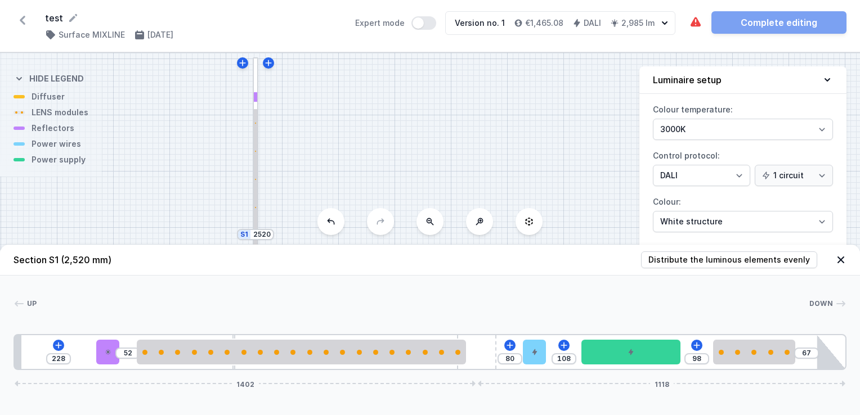
click at [843, 263] on icon at bounding box center [841, 260] width 7 height 7
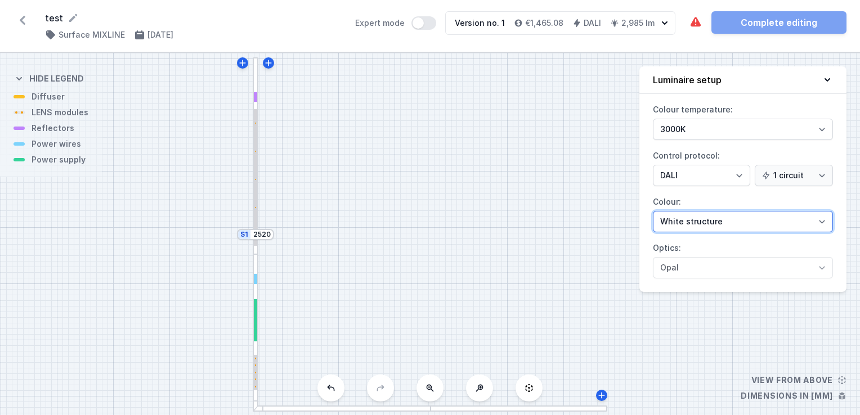
click at [710, 213] on select "White structure Black structure Gold structure Copper Gray Another colour (from…" at bounding box center [743, 221] width 180 height 21
click at [569, 224] on div "S2 2520 S1 2520" at bounding box center [430, 234] width 860 height 363
click at [257, 264] on div at bounding box center [256, 333] width 6 height 158
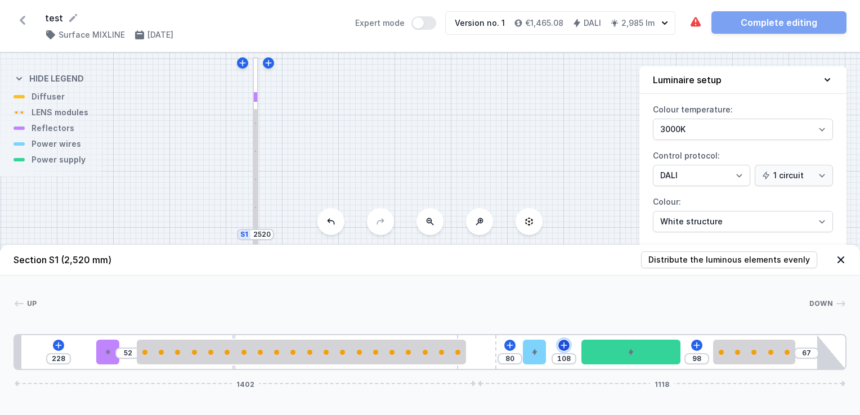
click at [562, 350] on button at bounding box center [563, 345] width 11 height 11
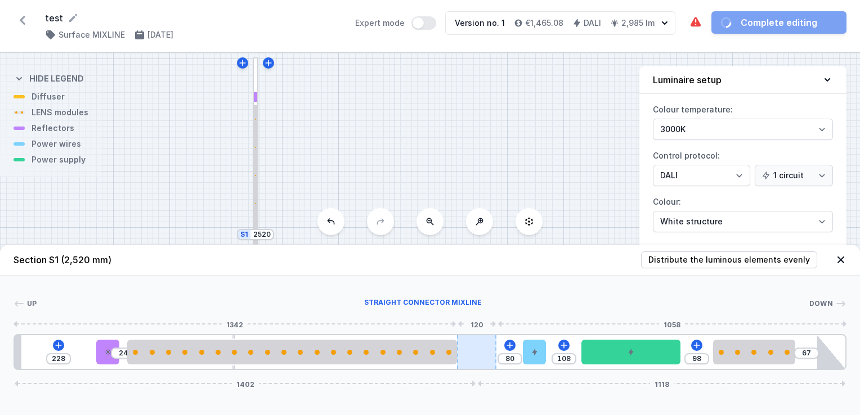
drag, startPoint x: 464, startPoint y: 347, endPoint x: 479, endPoint y: 353, distance: 15.4
click at [479, 353] on div "228 24 80 108 98 67 1402 1118" at bounding box center [430, 352] width 833 height 36
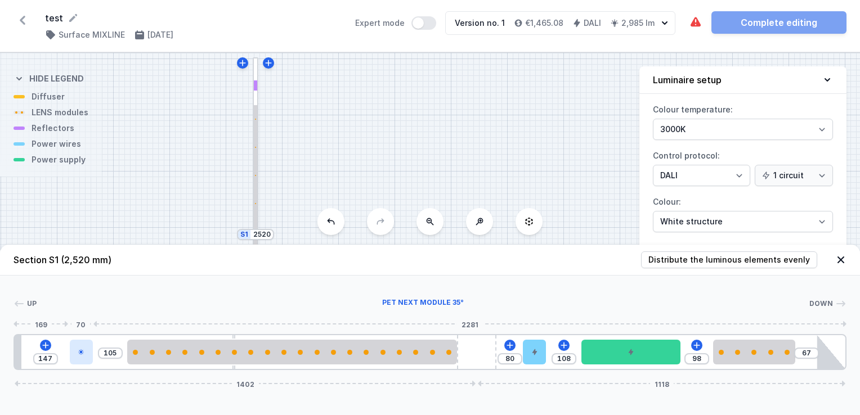
drag, startPoint x: 103, startPoint y: 355, endPoint x: 71, endPoint y: 356, distance: 32.1
click at [71, 356] on div at bounding box center [81, 352] width 23 height 25
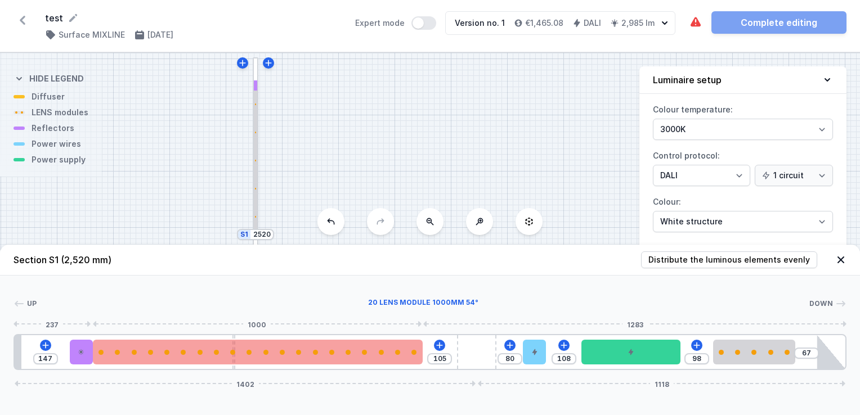
drag, startPoint x: 196, startPoint y: 361, endPoint x: 179, endPoint y: 356, distance: 17.6
click at [179, 356] on div at bounding box center [258, 352] width 330 height 25
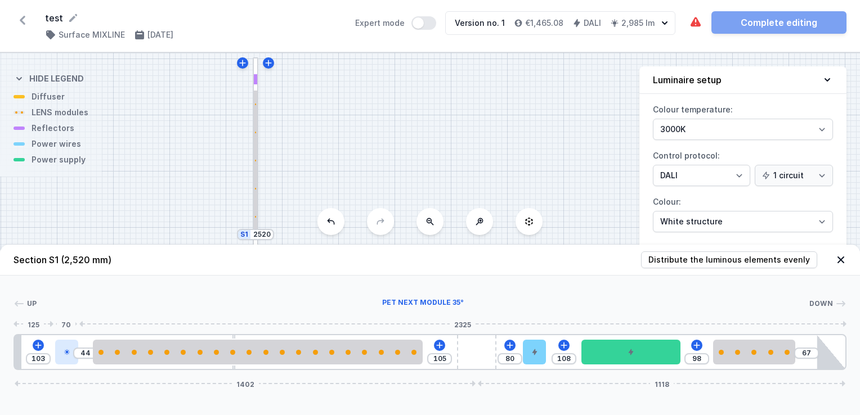
drag, startPoint x: 85, startPoint y: 350, endPoint x: 65, endPoint y: 349, distance: 20.3
click at [65, 349] on div at bounding box center [66, 352] width 23 height 25
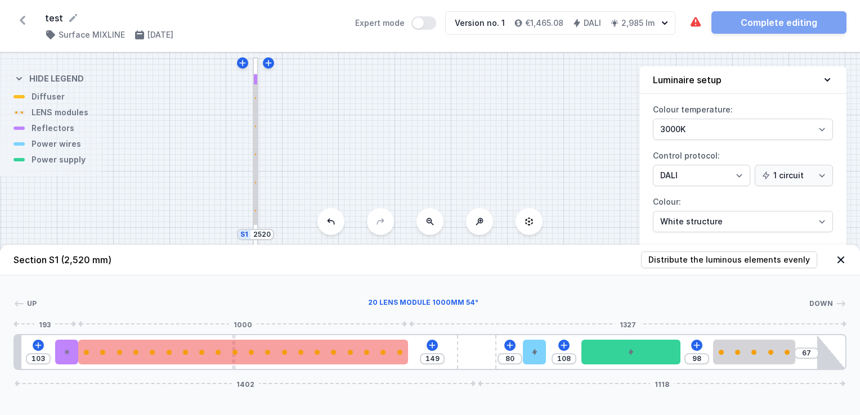
click at [199, 363] on div at bounding box center [243, 352] width 330 height 25
click at [198, 360] on div at bounding box center [243, 352] width 330 height 25
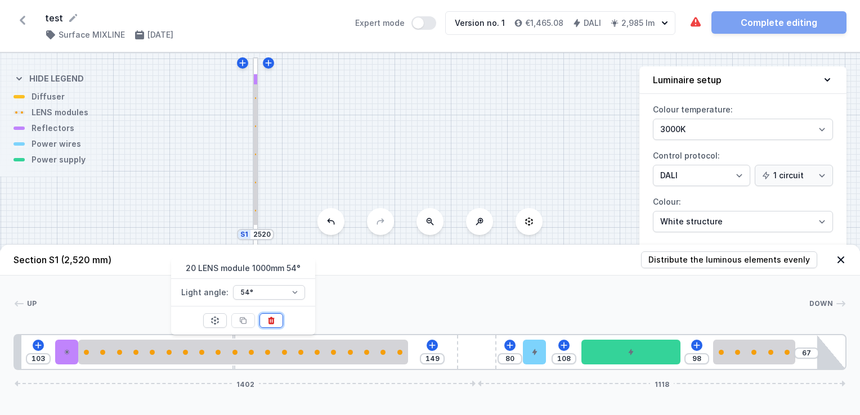
click at [278, 325] on button at bounding box center [272, 321] width 24 height 15
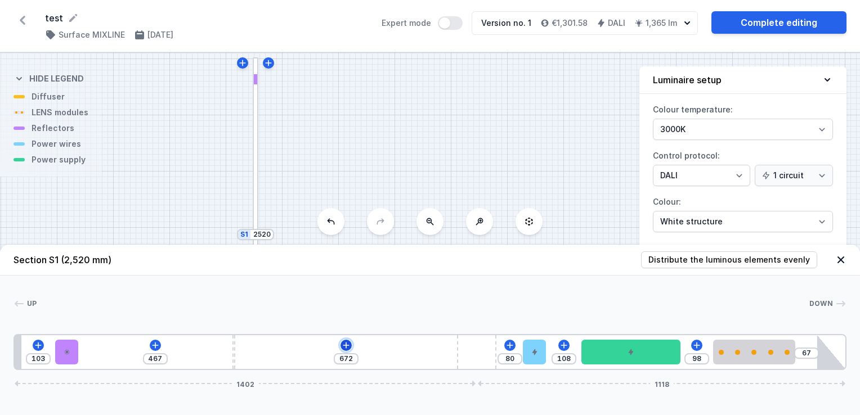
click at [342, 346] on icon at bounding box center [346, 345] width 9 height 9
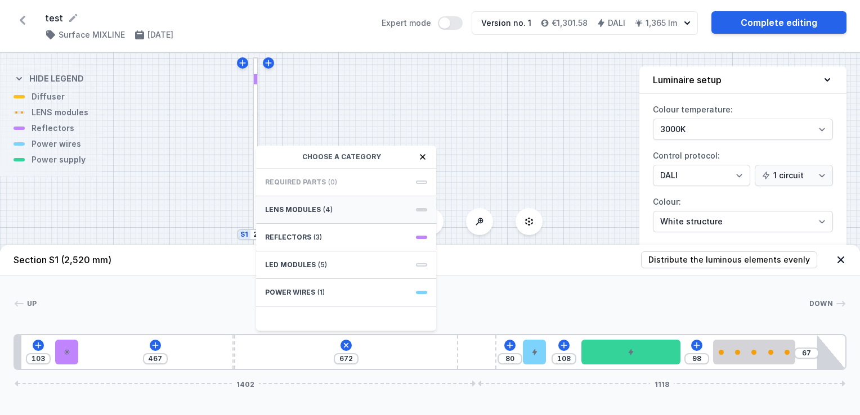
click at [297, 214] on span "LENS modules" at bounding box center [293, 209] width 56 height 9
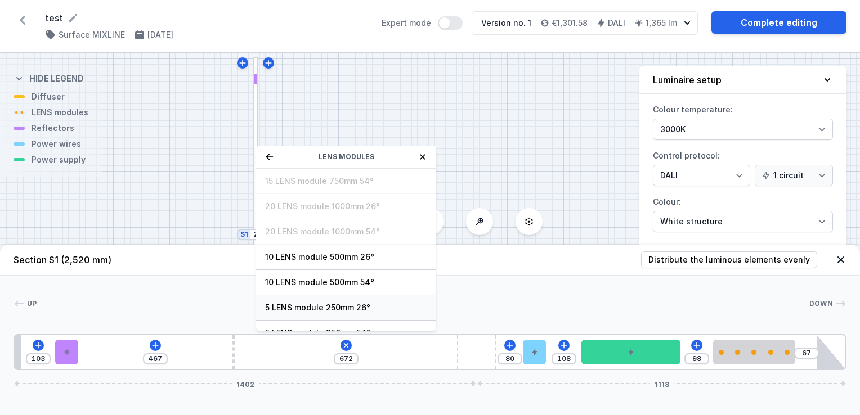
click at [288, 307] on span "5 LENS module 250mm 26°" at bounding box center [346, 307] width 162 height 11
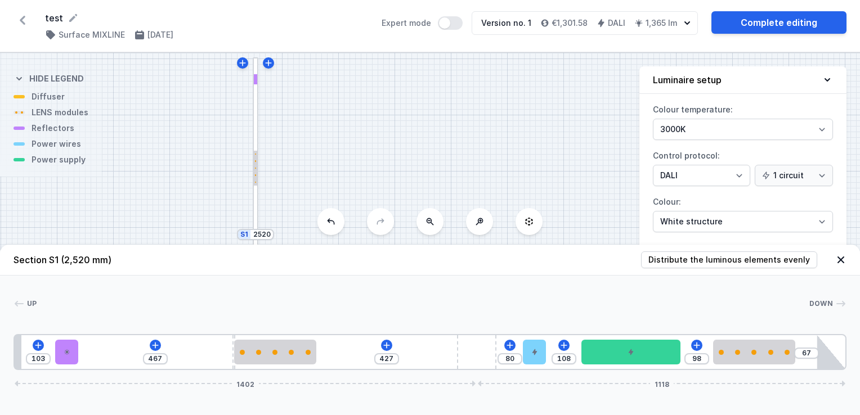
click at [288, 307] on div at bounding box center [423, 303] width 772 height 11
click at [270, 328] on div at bounding box center [430, 324] width 833 height 7
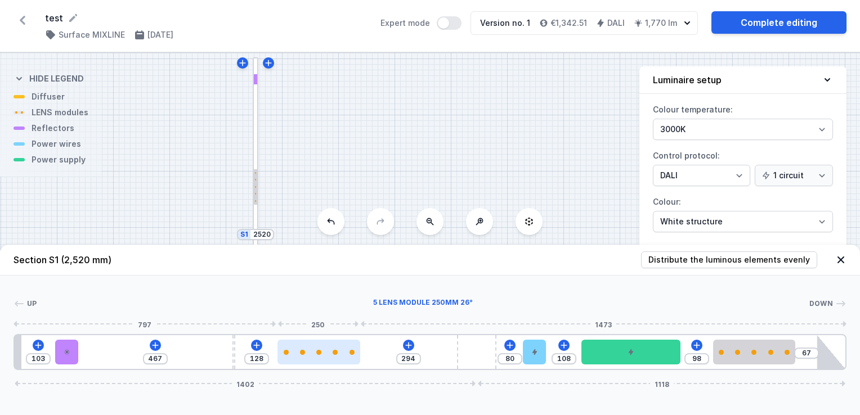
drag, startPoint x: 274, startPoint y: 342, endPoint x: 317, endPoint y: 357, distance: 45.9
click at [317, 357] on div at bounding box center [319, 352] width 82 height 25
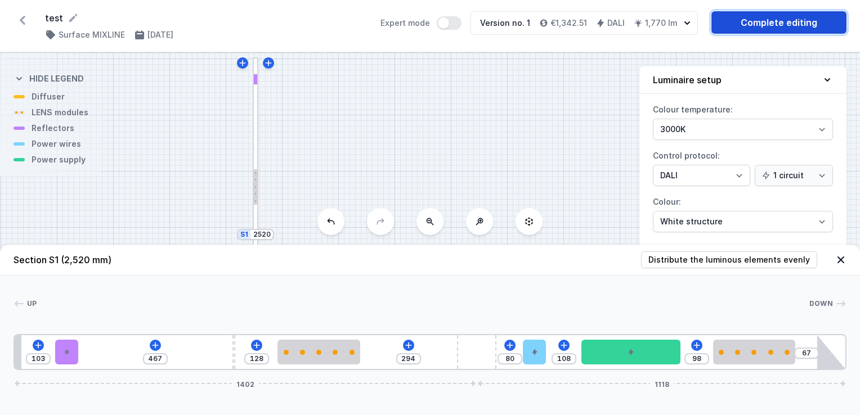
click at [780, 26] on link "Complete editing" at bounding box center [779, 22] width 135 height 23
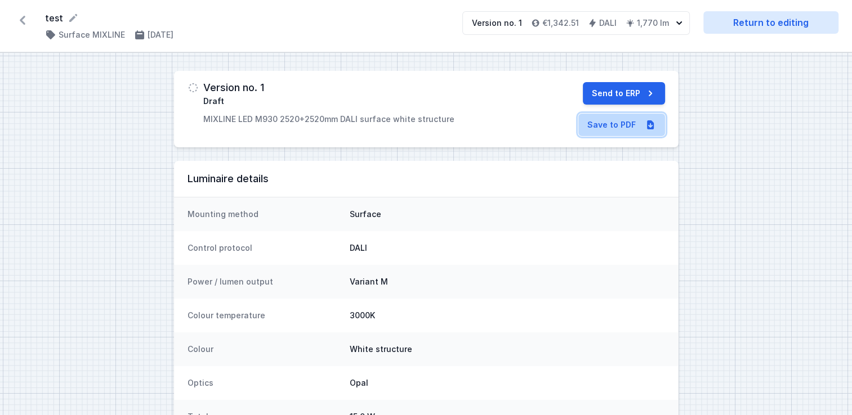
click at [624, 122] on link "Save to PDF" at bounding box center [621, 125] width 87 height 23
